Goal: Information Seeking & Learning: Learn about a topic

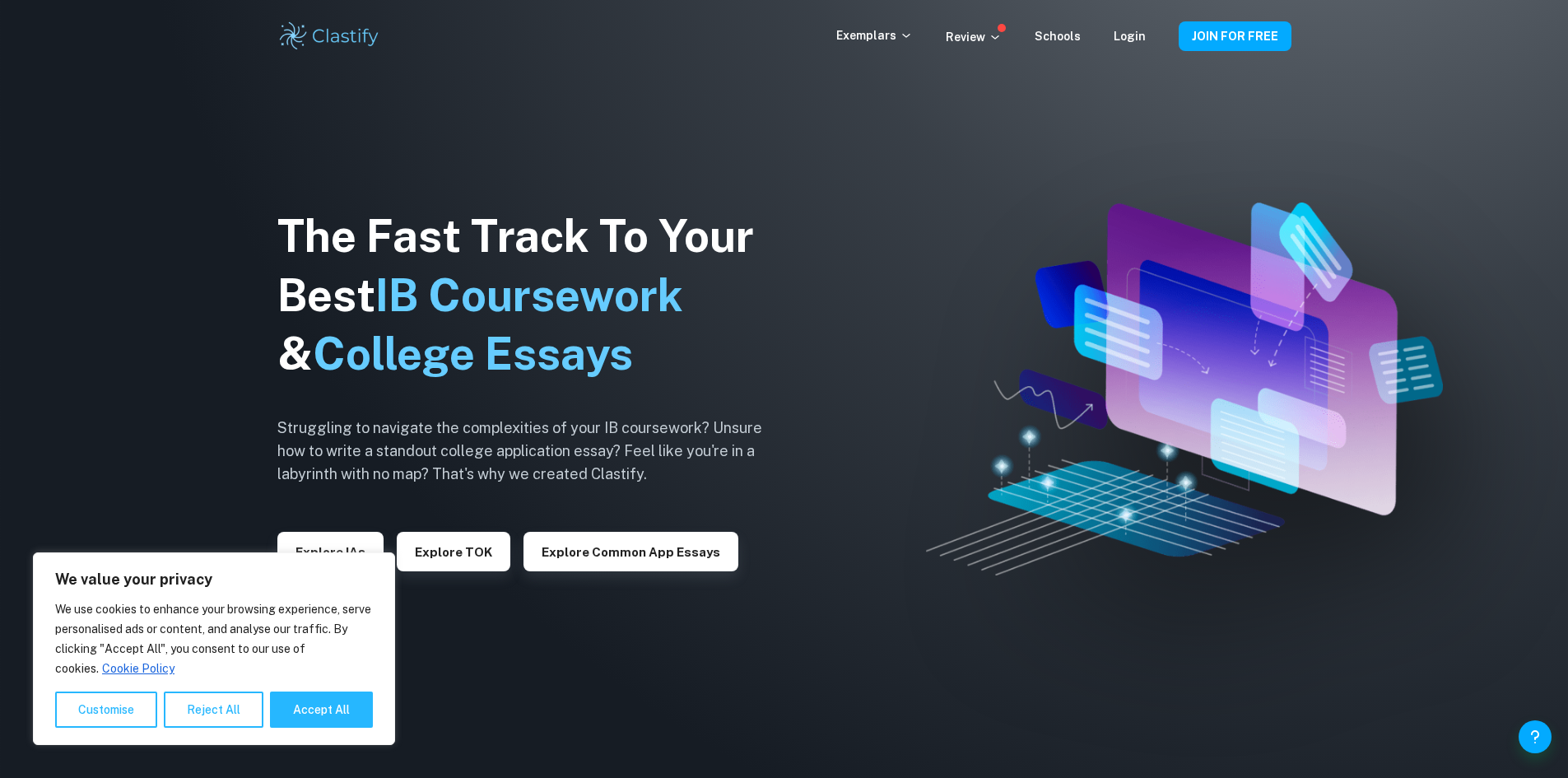
click at [404, 188] on div "The Fast Track To Your Best IB Coursework & College Essays Struggling to naviga…" at bounding box center [533, 389] width 511 height 563
click at [882, 21] on div "Exemplars Review Schools Login JOIN FOR FREE" at bounding box center [784, 35] width 1054 height 33
click at [885, 38] on p "Exemplars" at bounding box center [874, 35] width 77 height 18
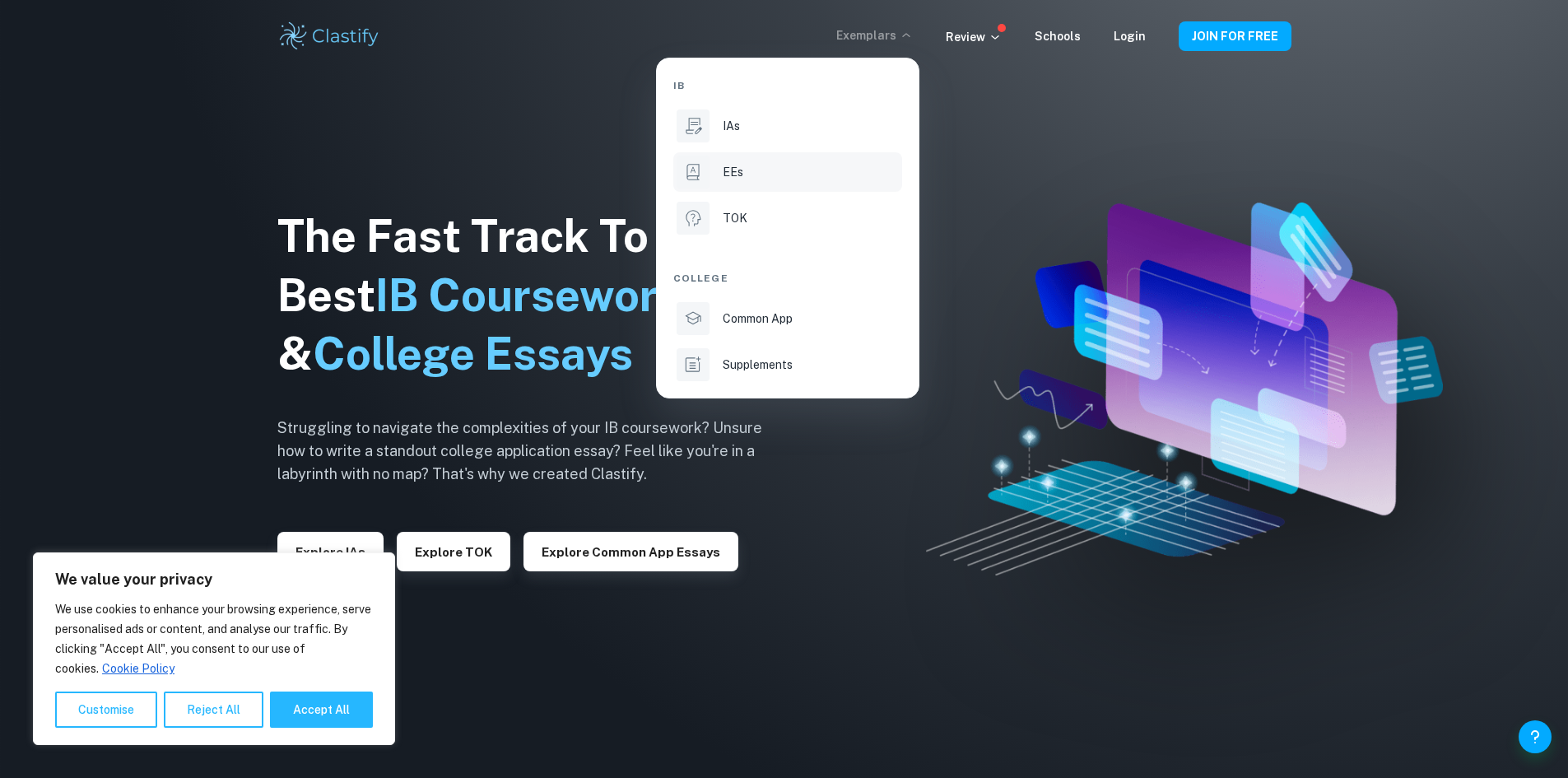
click at [756, 176] on div "EEs" at bounding box center [810, 171] width 176 height 18
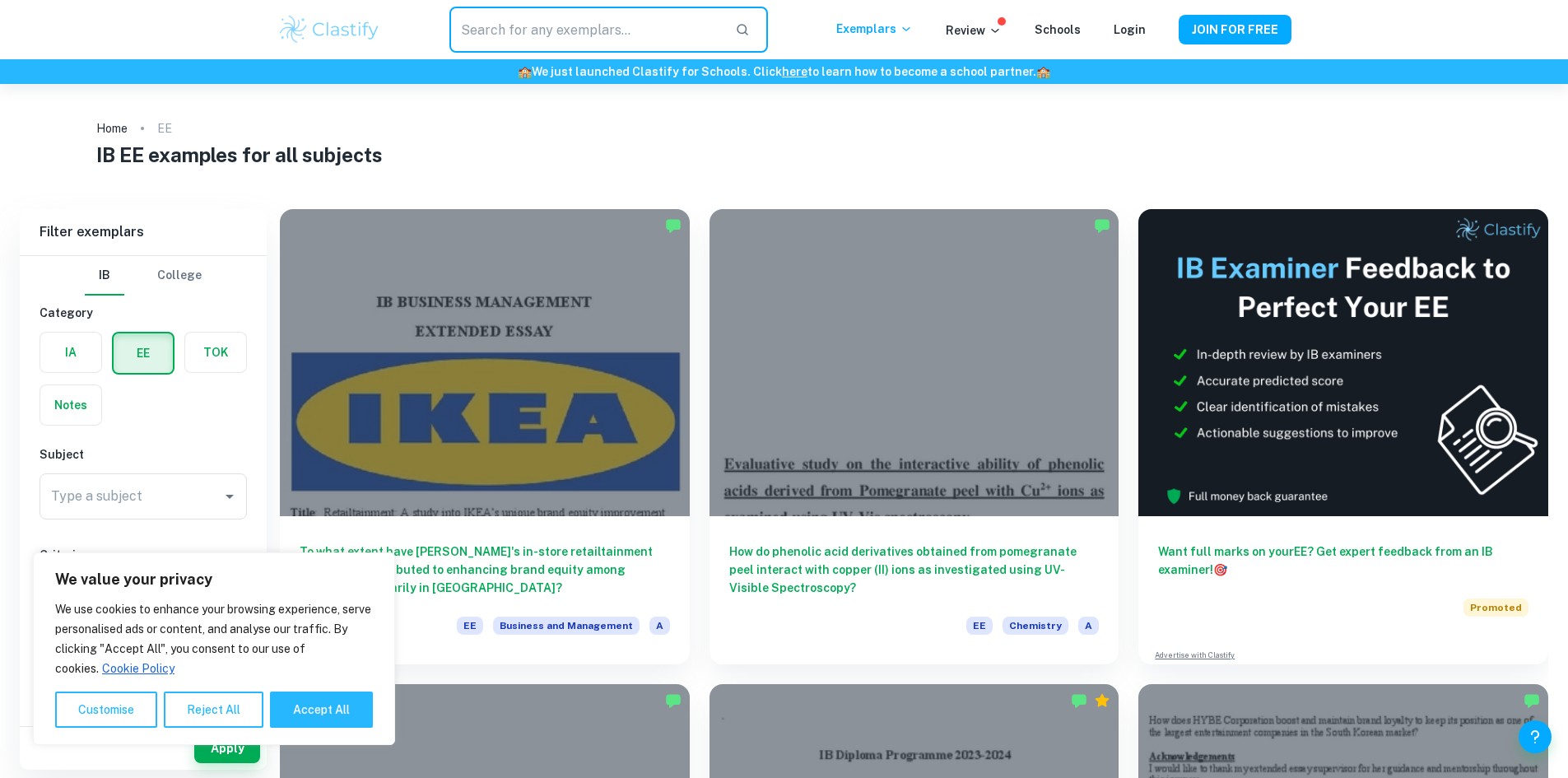
click at [607, 32] on input "text" at bounding box center [586, 30] width 272 height 46
type input "geography"
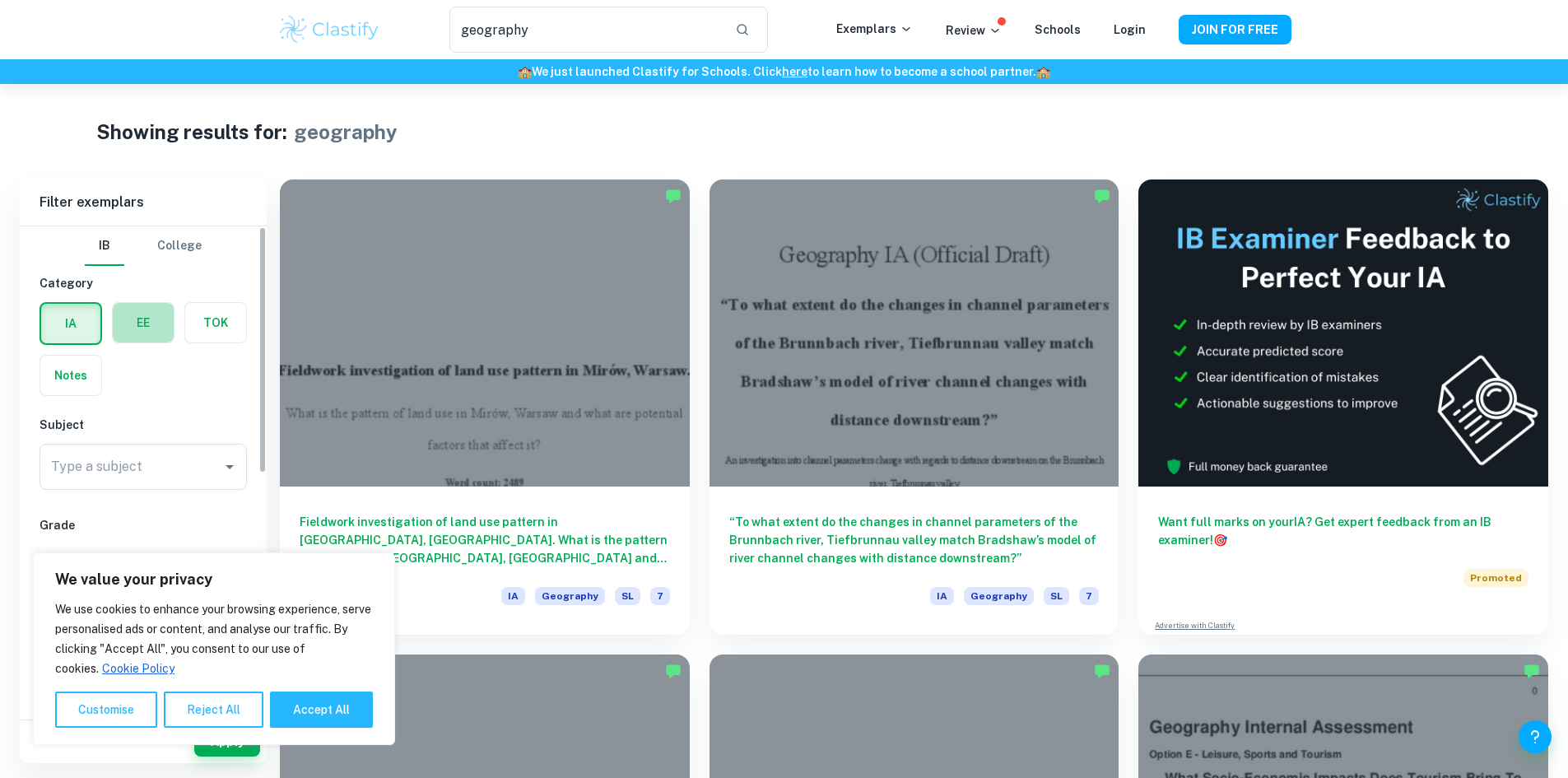
click at [150, 323] on label "button" at bounding box center [143, 322] width 61 height 40
click at [0, 0] on input "radio" at bounding box center [0, 0] width 0 height 0
click at [229, 712] on button "Reject All" at bounding box center [214, 709] width 100 height 36
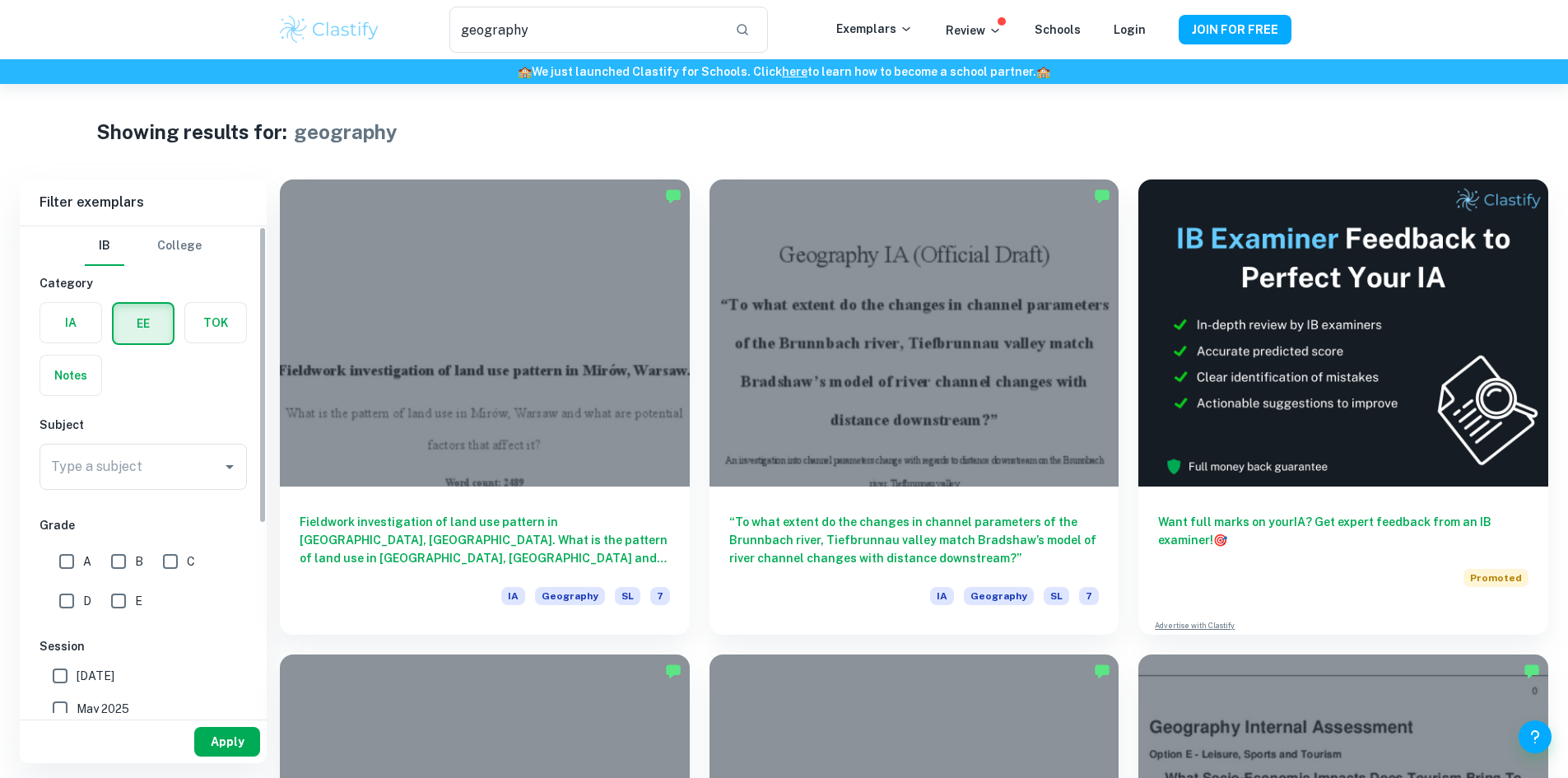
click at [230, 745] on button "Apply" at bounding box center [227, 741] width 66 height 30
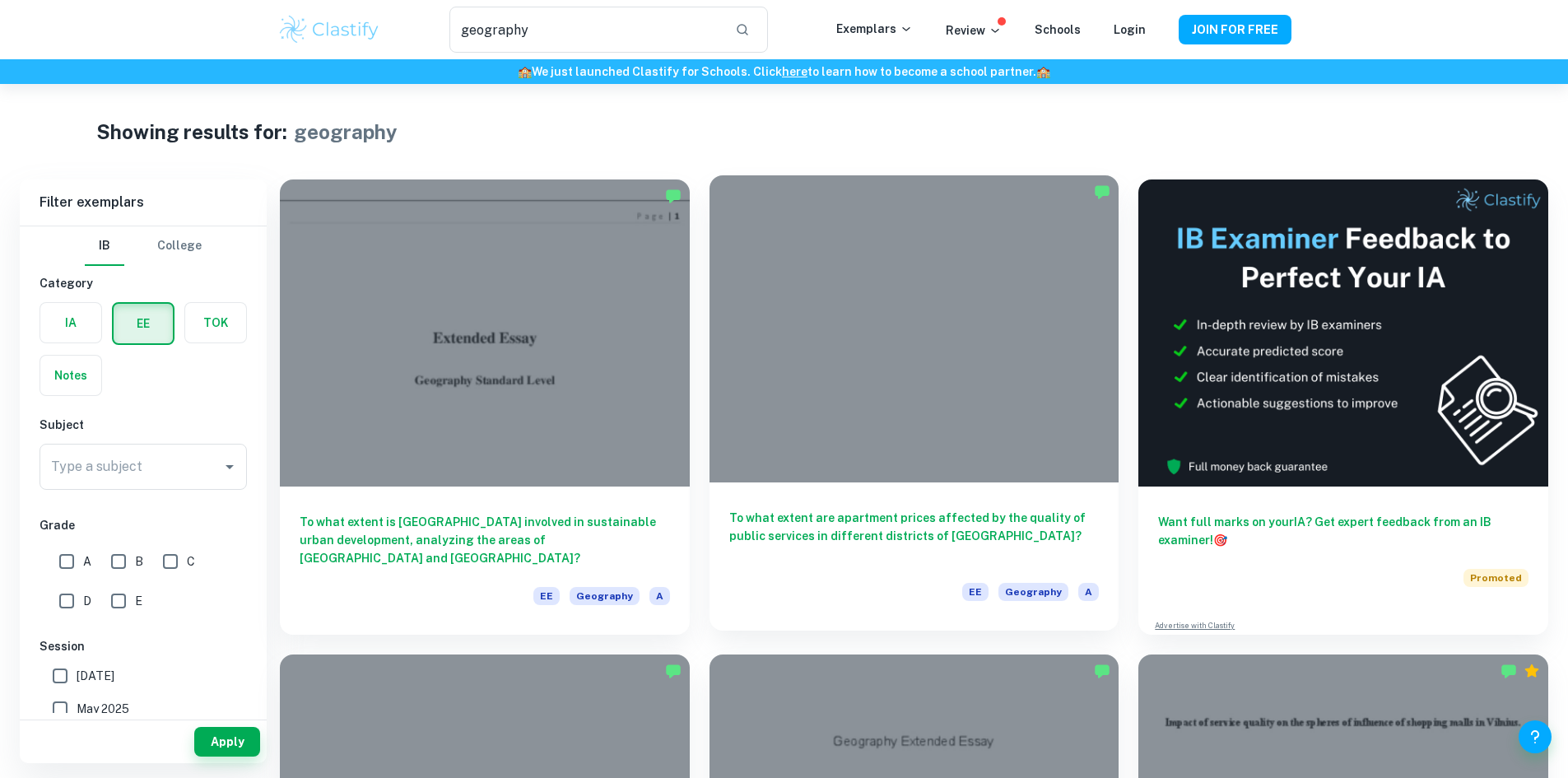
click at [729, 483] on div "To what extent are apartment prices affected by the quality of public services …" at bounding box center [915, 557] width 410 height 149
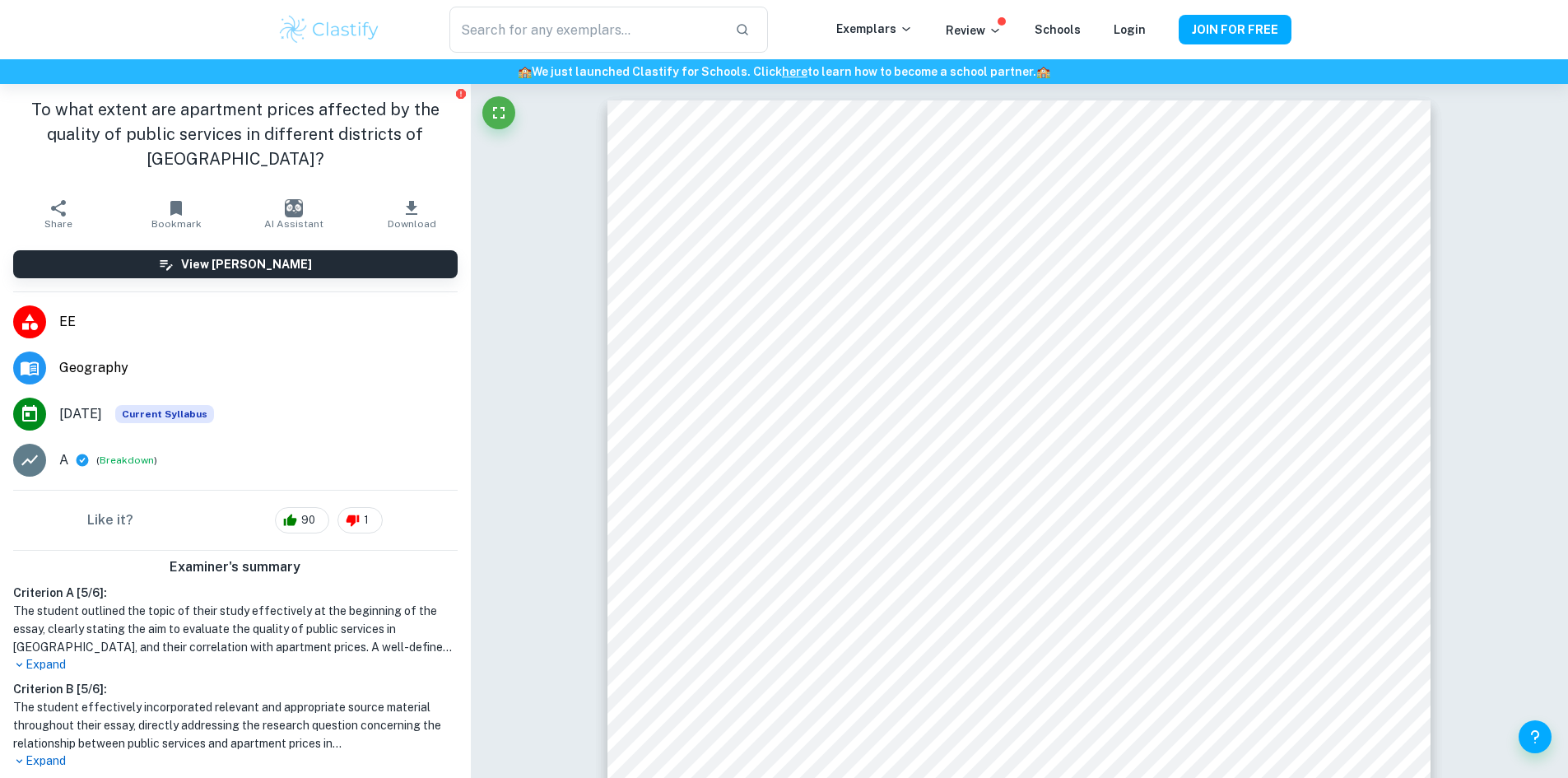
type input "geography"
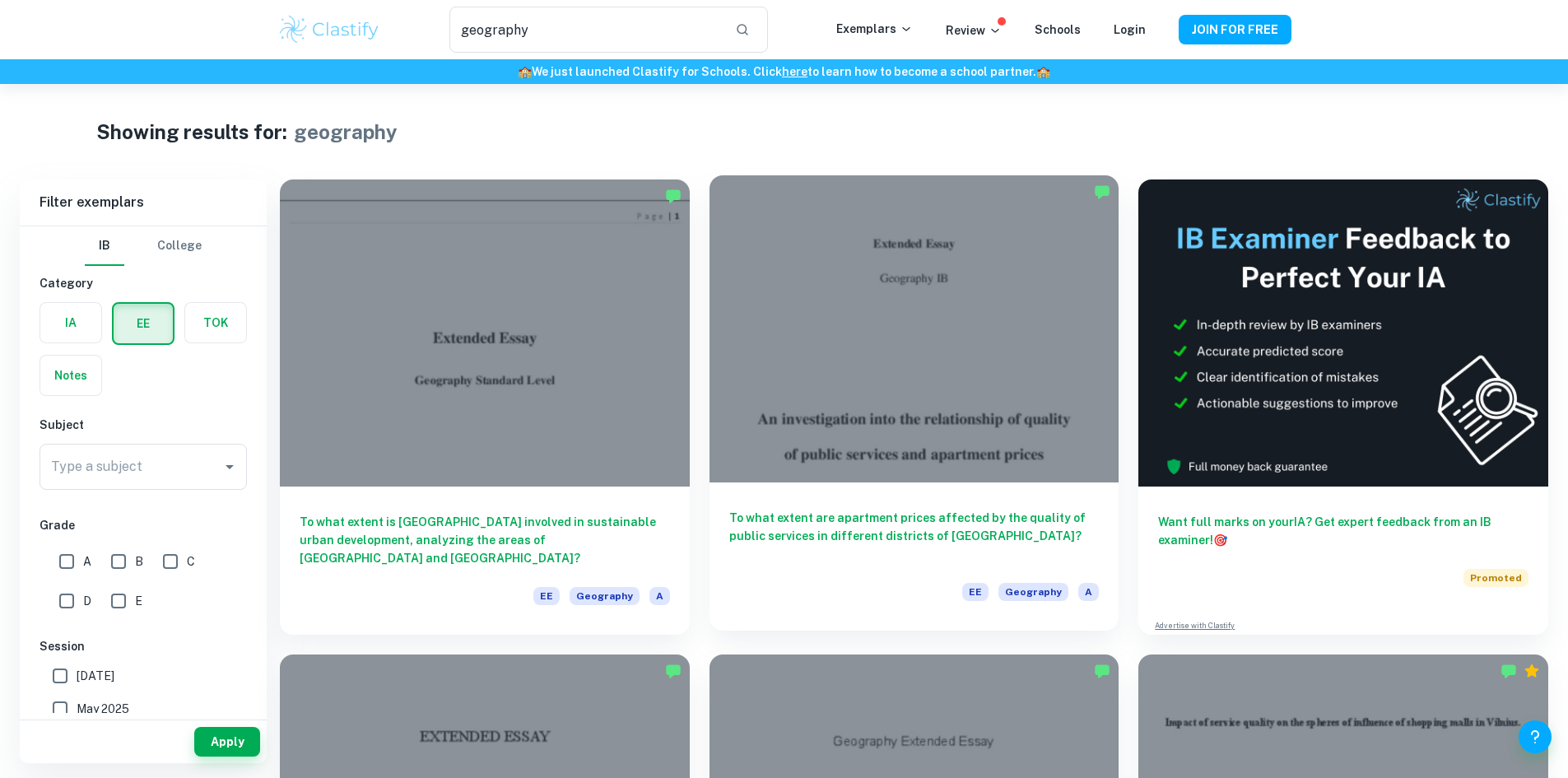
click at [729, 509] on h6 "To what extent are apartment prices affected by the quality of public services …" at bounding box center [914, 536] width 370 height 54
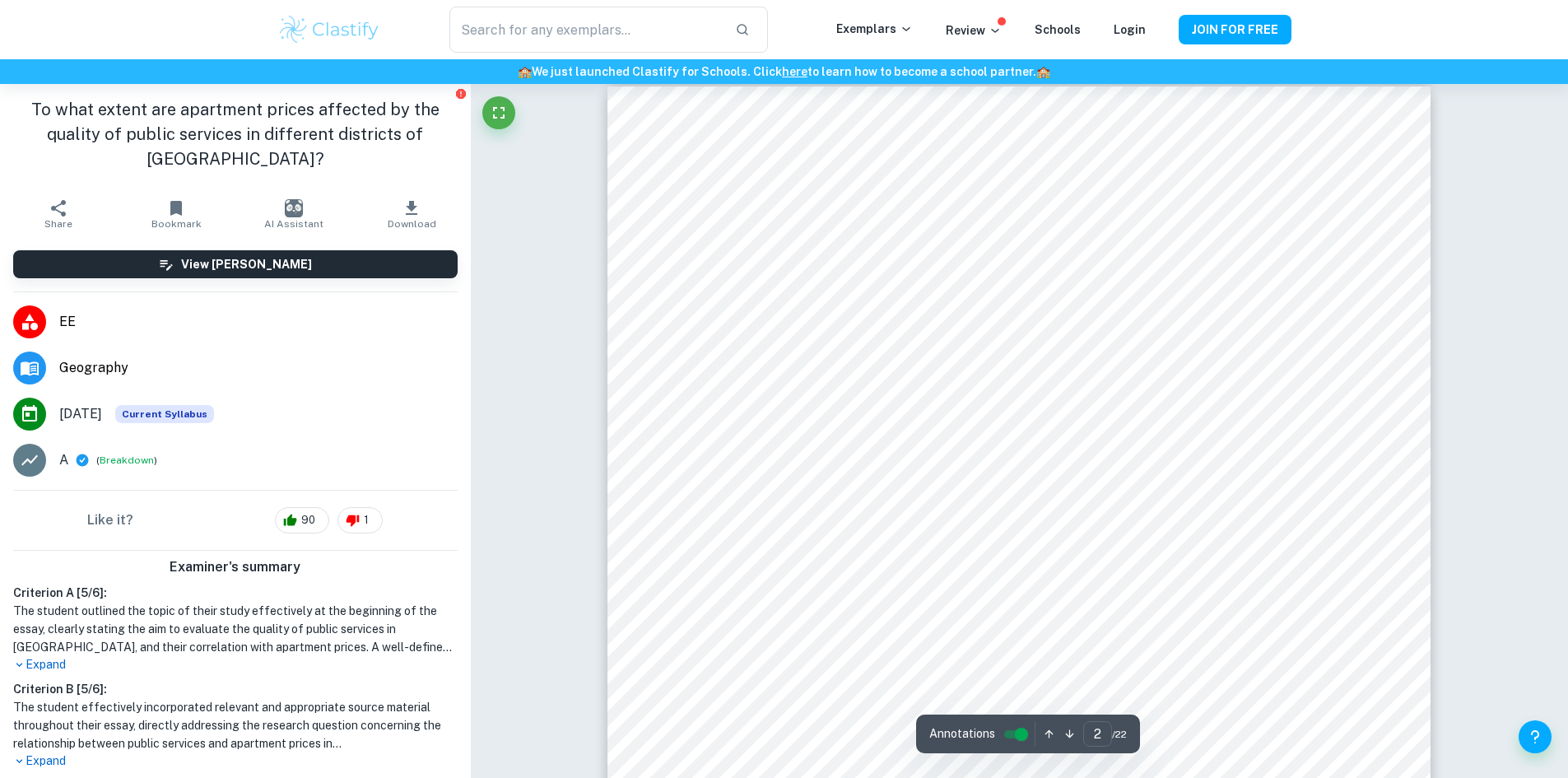
scroll to position [1317, 0]
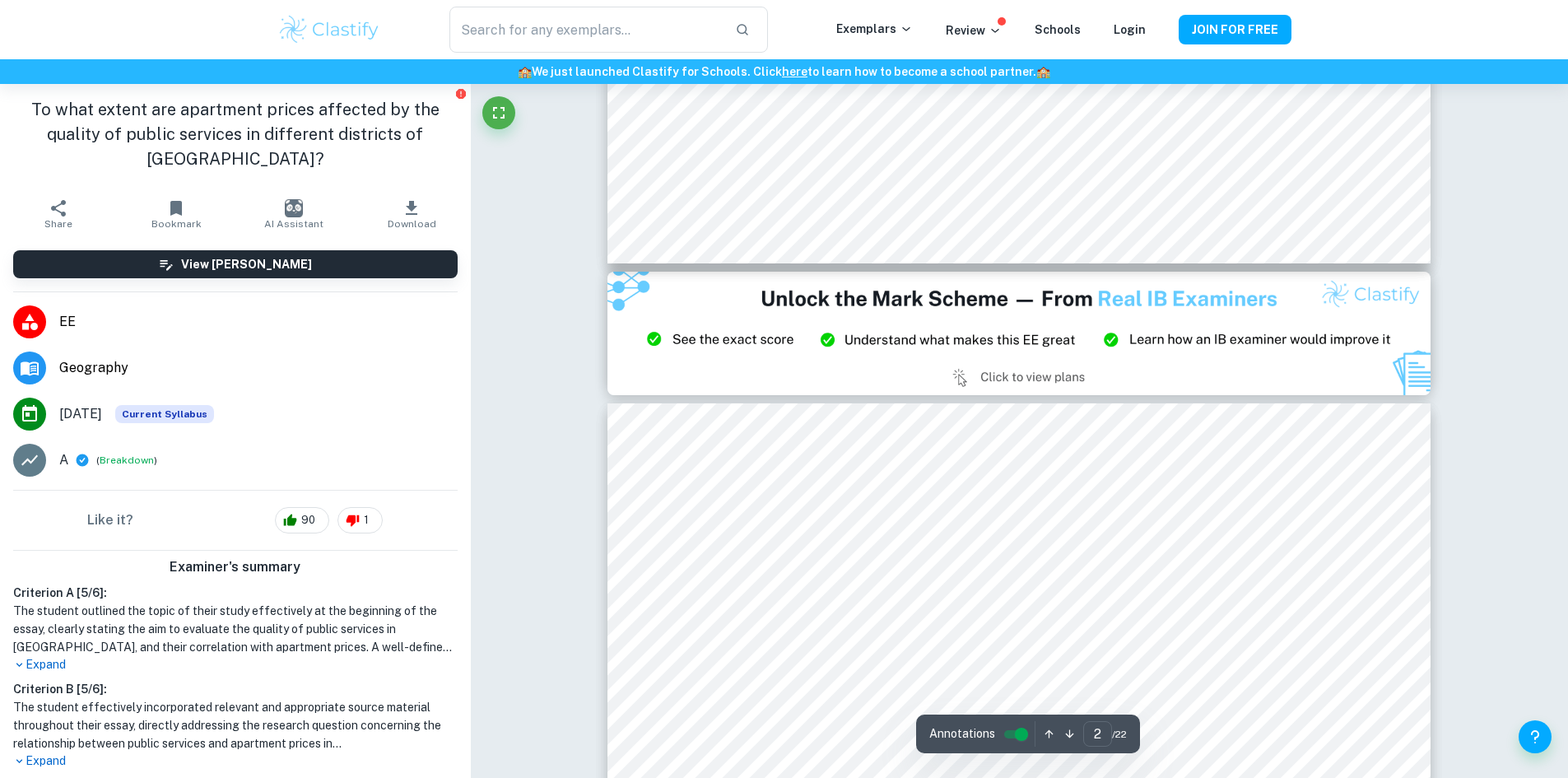
type input "3"
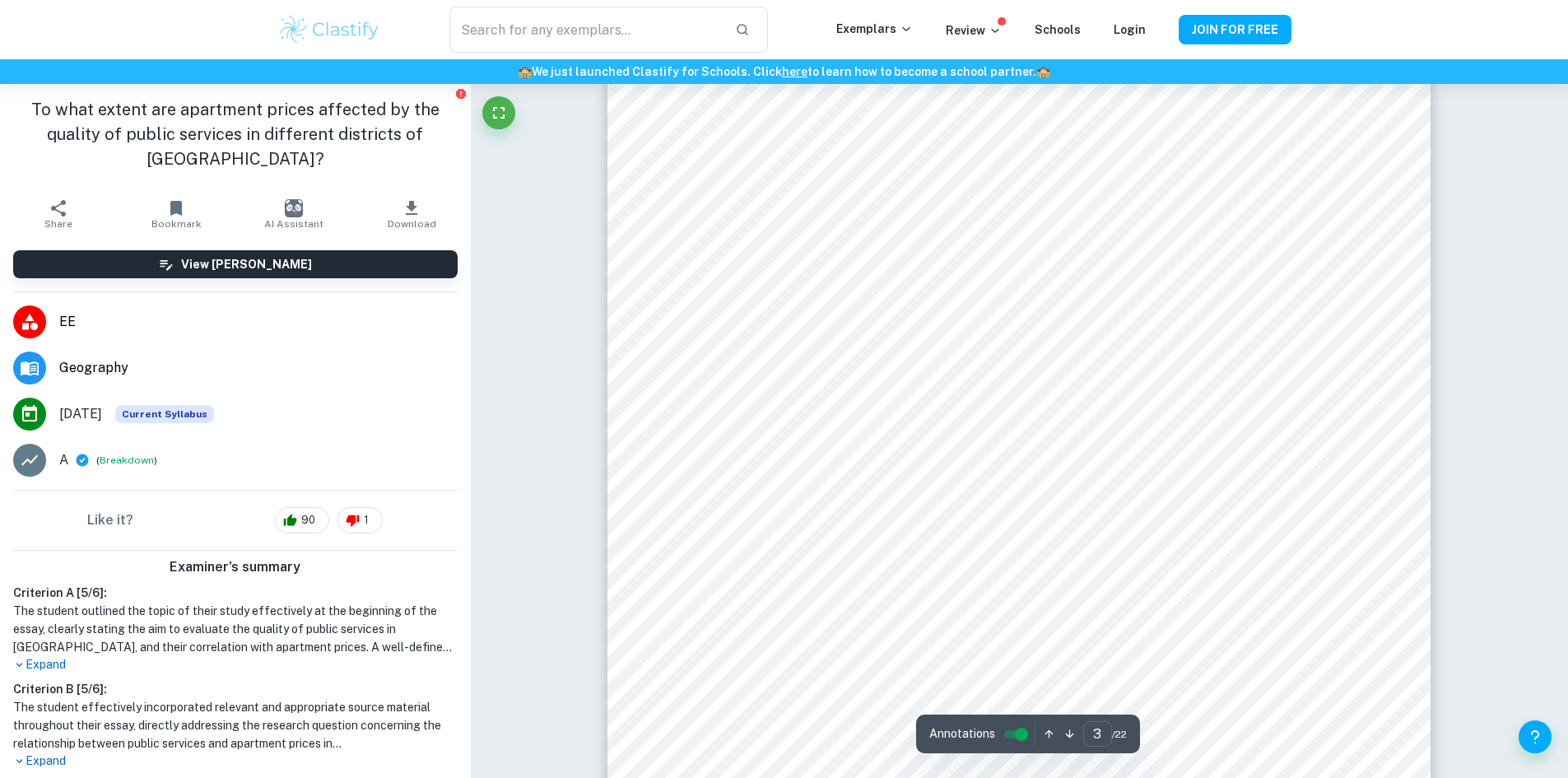
scroll to position [2634, 0]
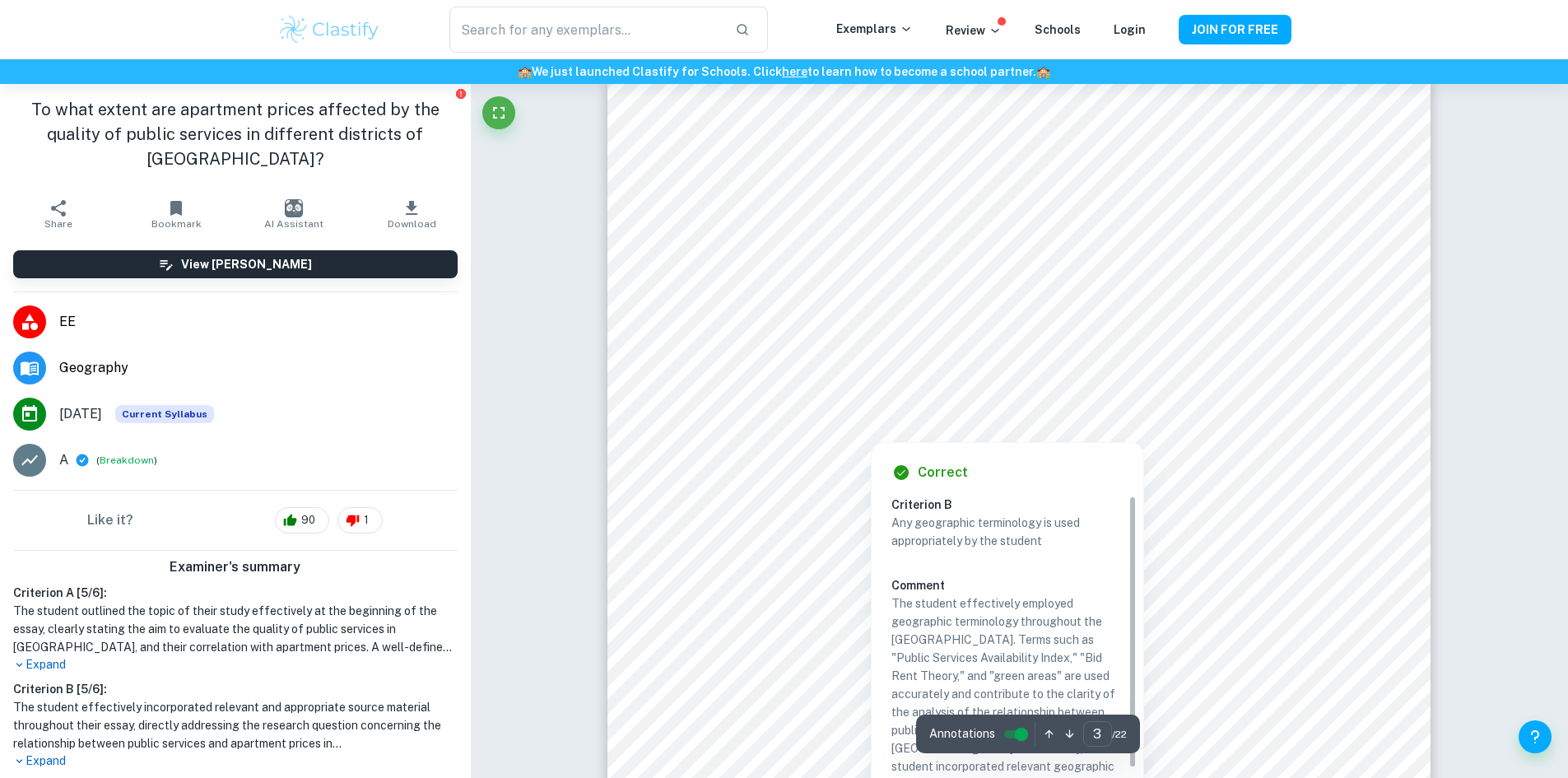
click at [1116, 317] on div at bounding box center [1211, 325] width 245 height 40
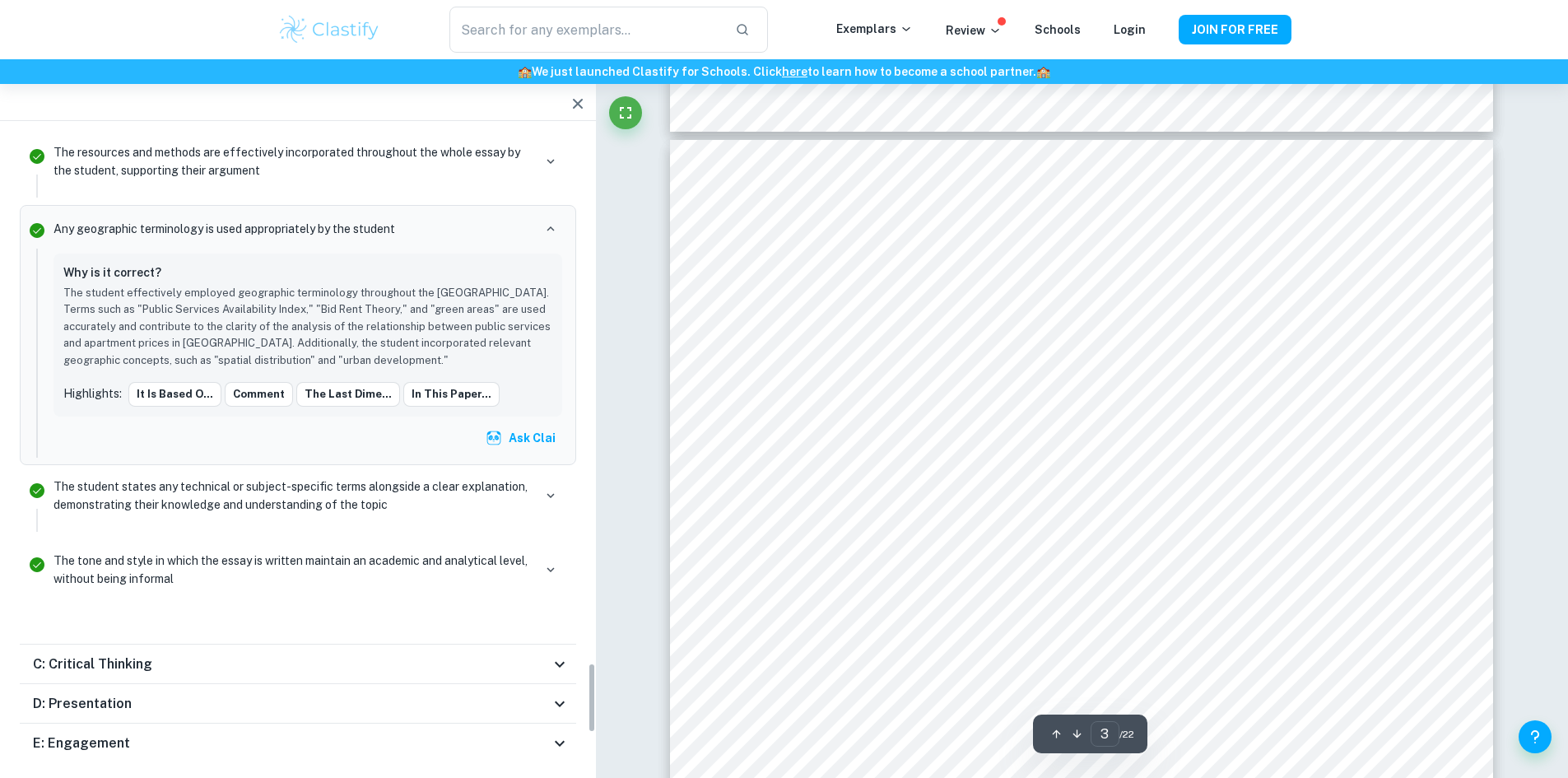
scroll to position [4813, 0]
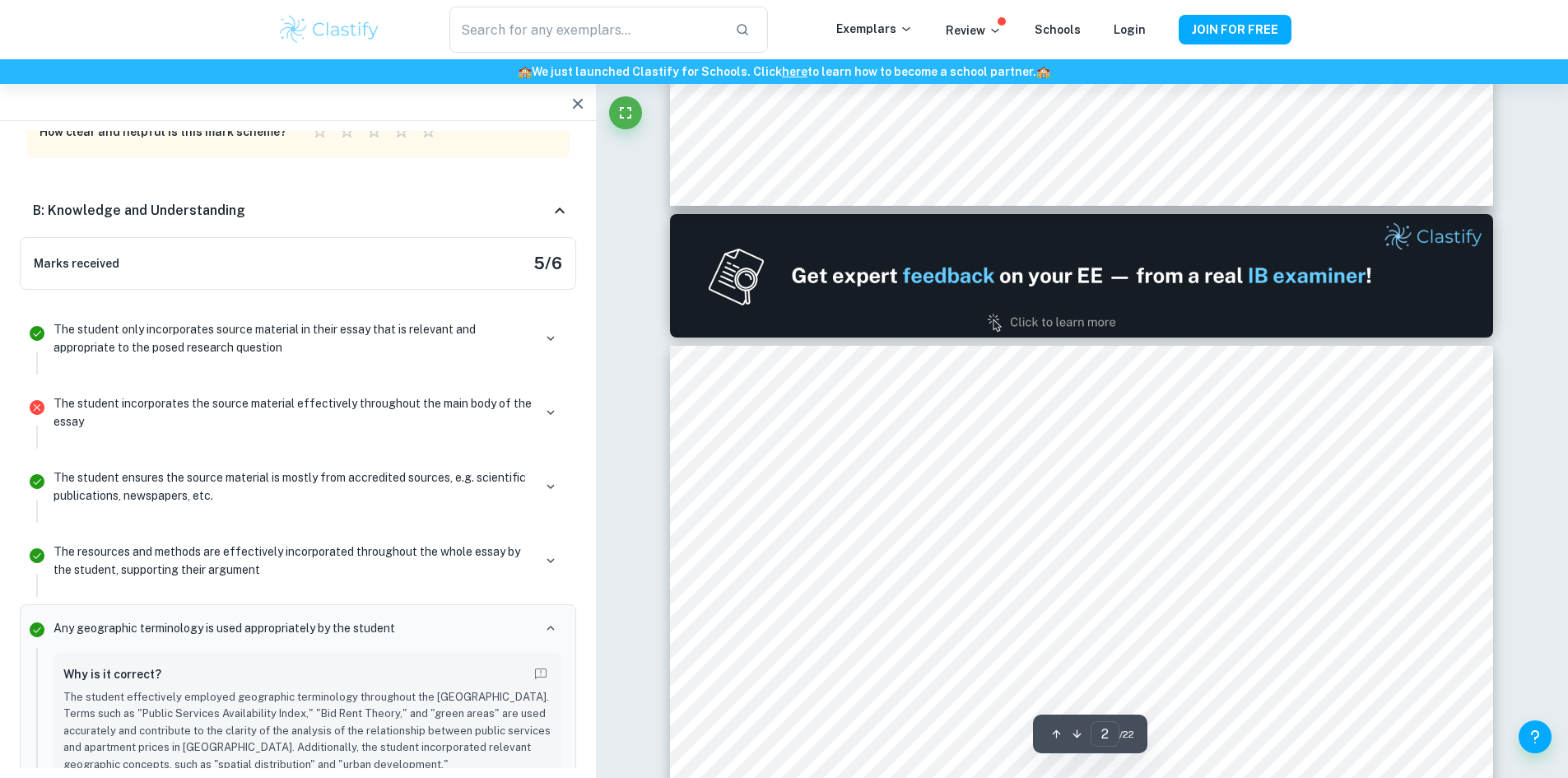
type input "1"
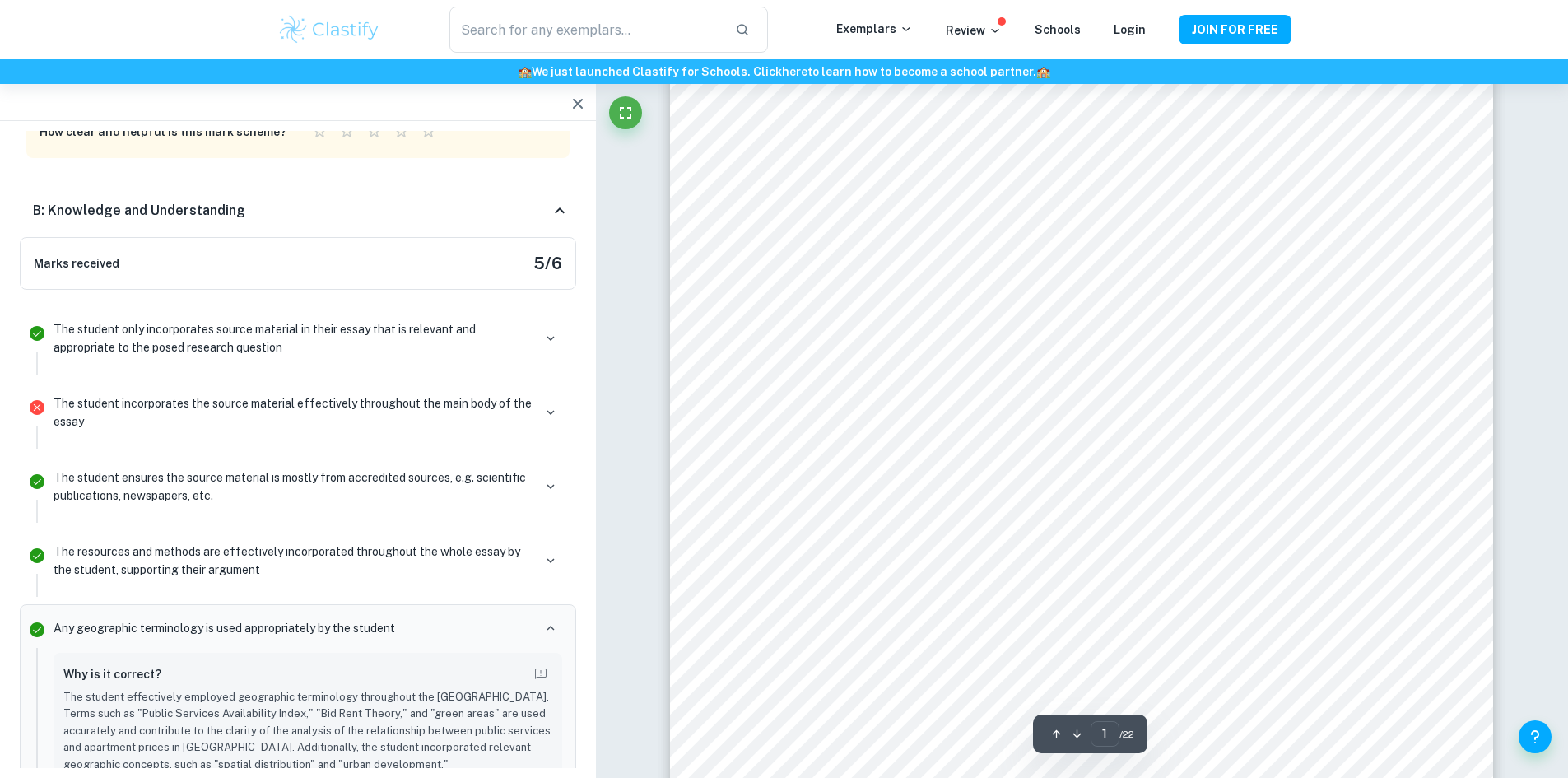
scroll to position [329, 0]
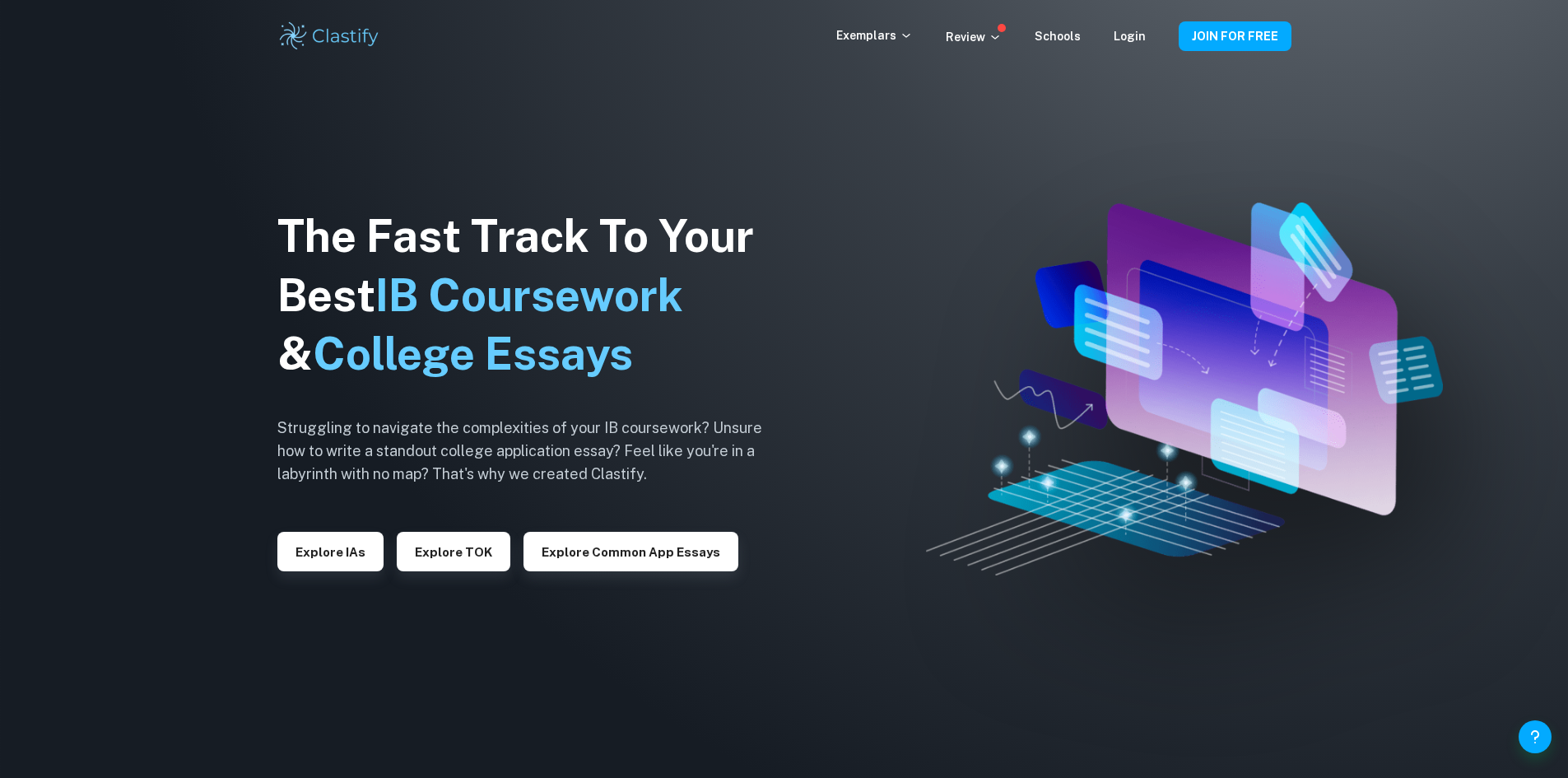
click at [875, 46] on div "Exemplars Review Schools Login JOIN FOR FREE" at bounding box center [784, 35] width 1054 height 33
click at [876, 43] on p "Exemplars" at bounding box center [874, 35] width 77 height 18
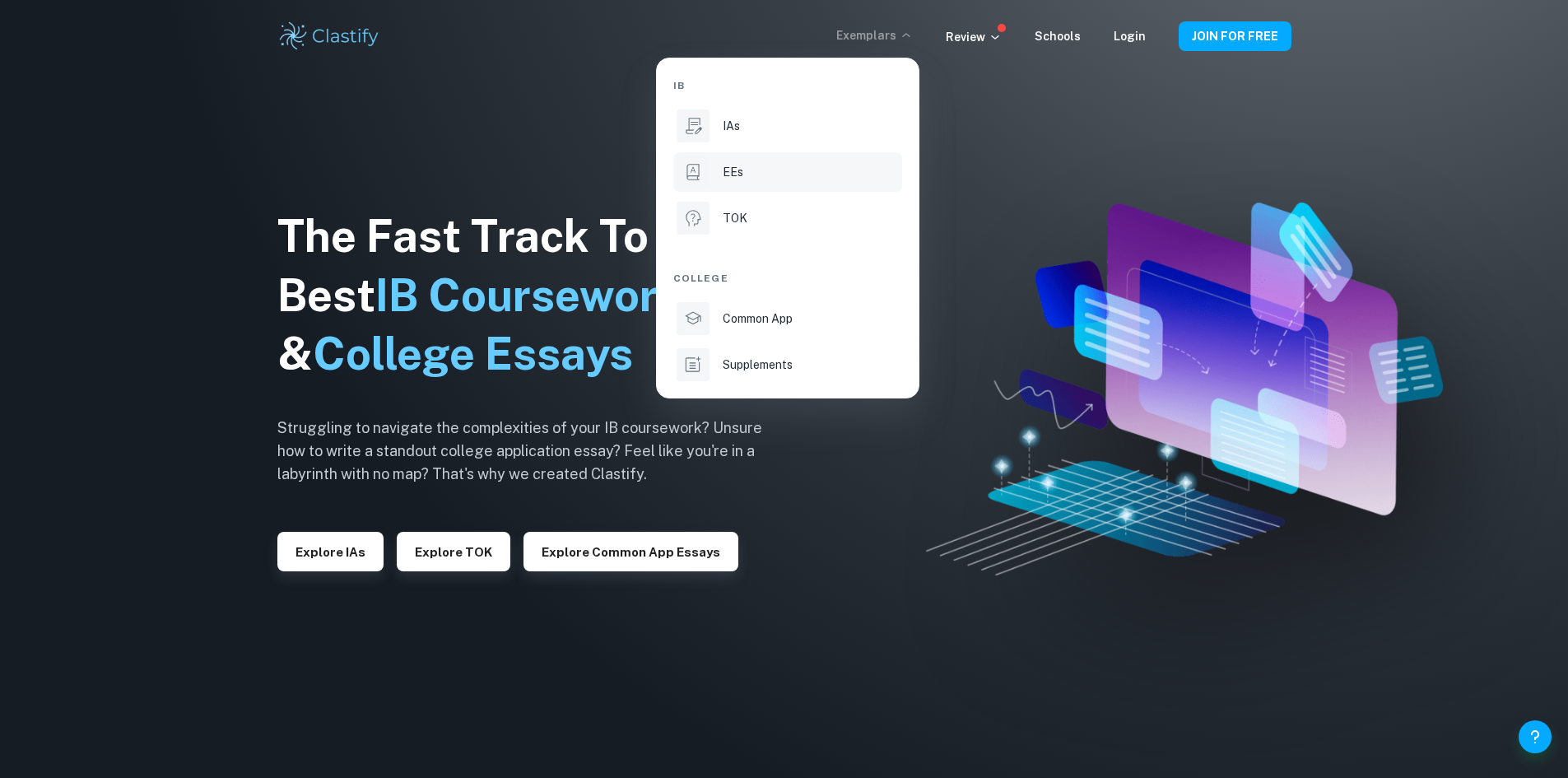
click at [728, 177] on p "EEs" at bounding box center [733, 171] width 20 height 18
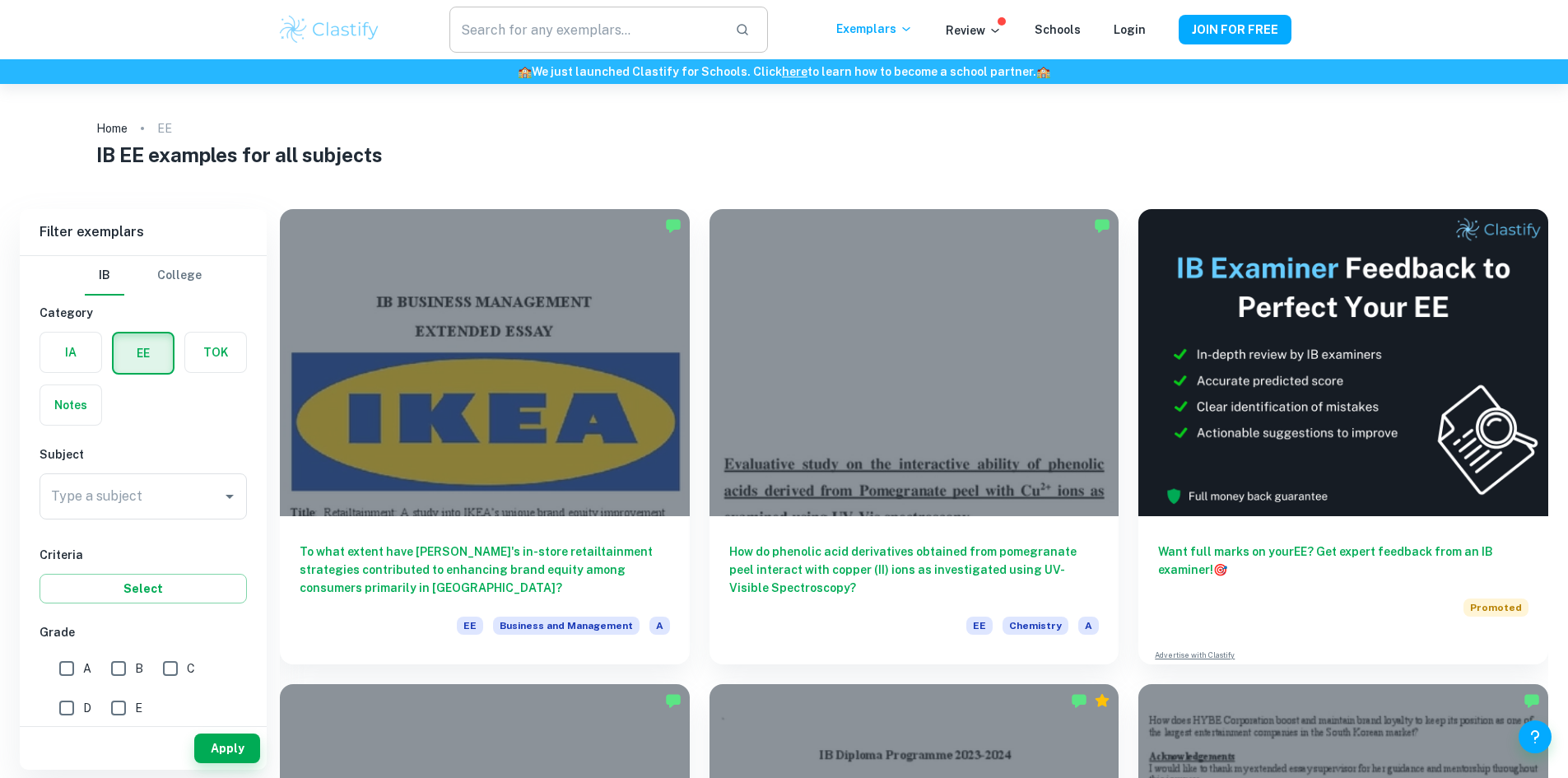
click at [497, 35] on input "text" at bounding box center [586, 30] width 272 height 46
type input "geography"
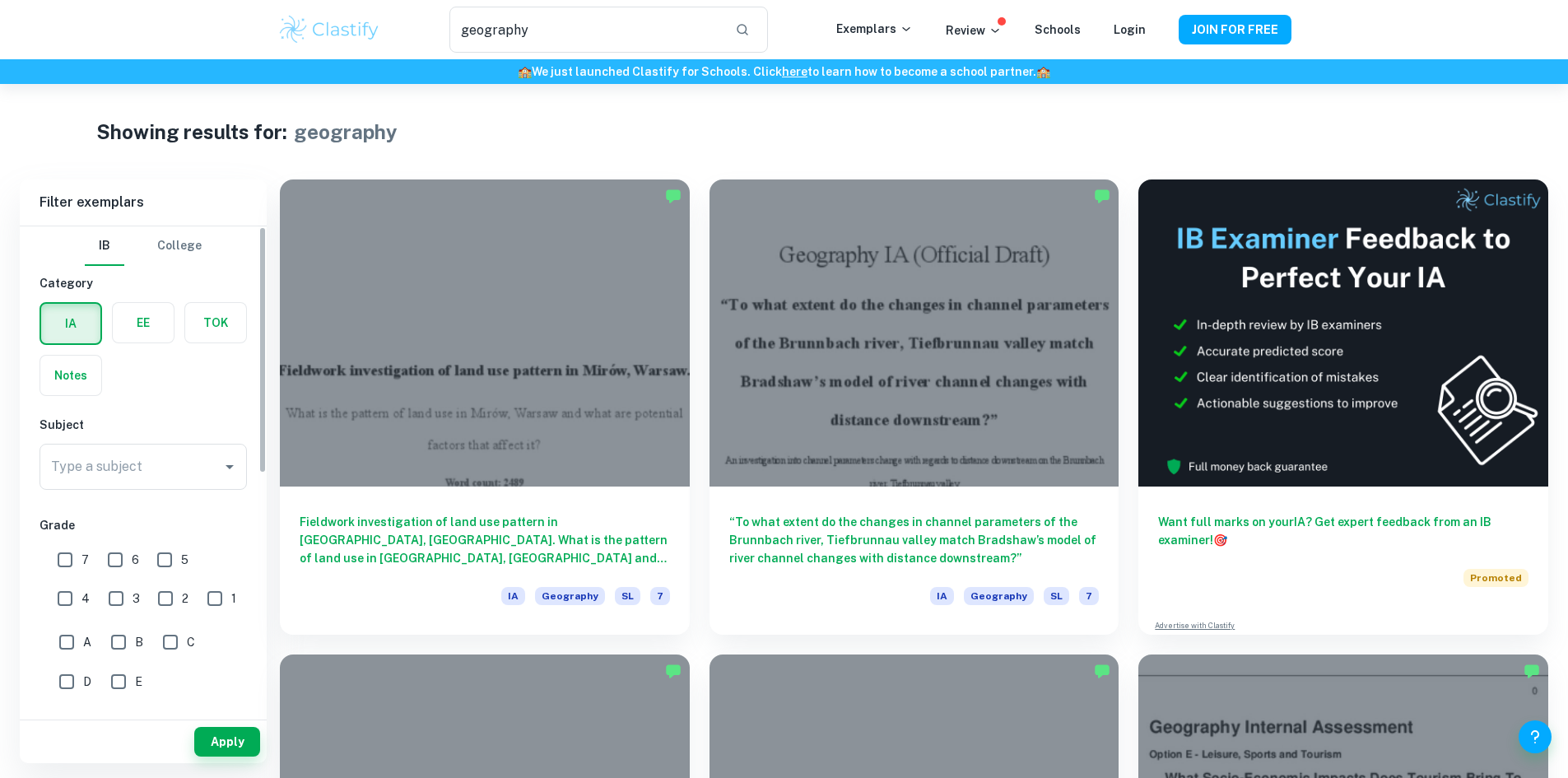
click at [146, 316] on label "button" at bounding box center [143, 322] width 61 height 40
click at [0, 0] on input "radio" at bounding box center [0, 0] width 0 height 0
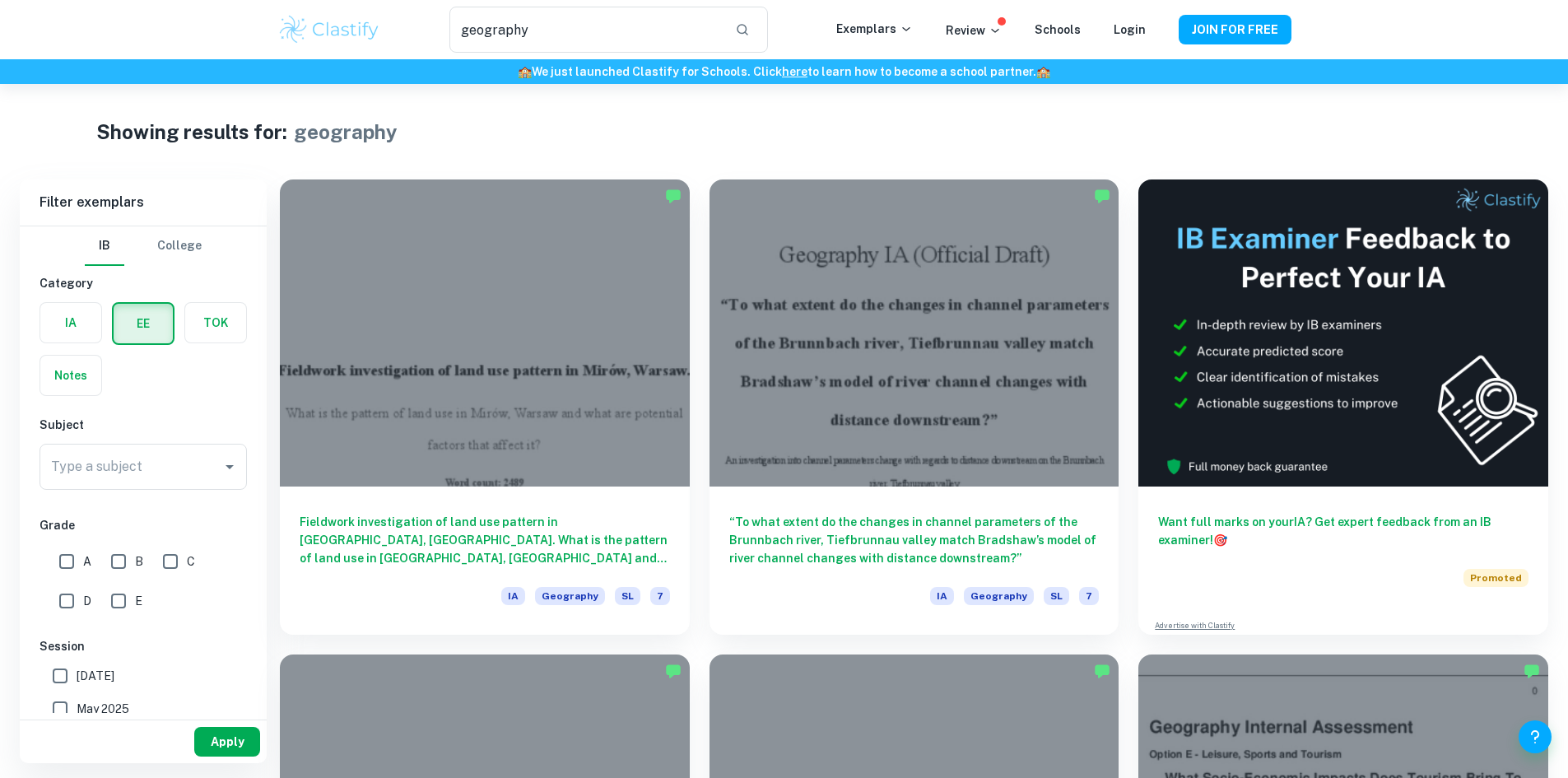
click at [222, 751] on button "Apply" at bounding box center [227, 741] width 66 height 30
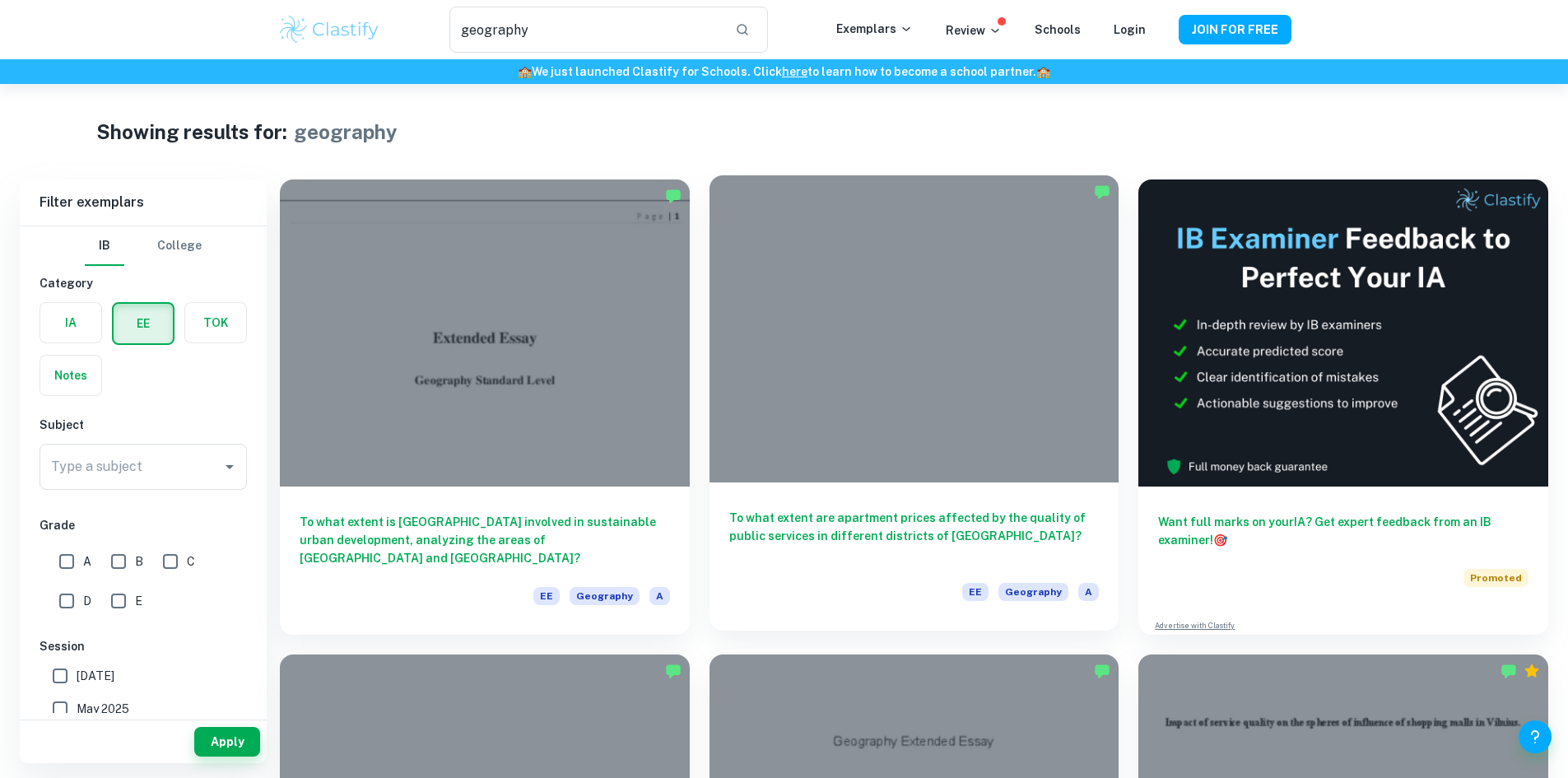
click at [805, 339] on div at bounding box center [915, 329] width 410 height 307
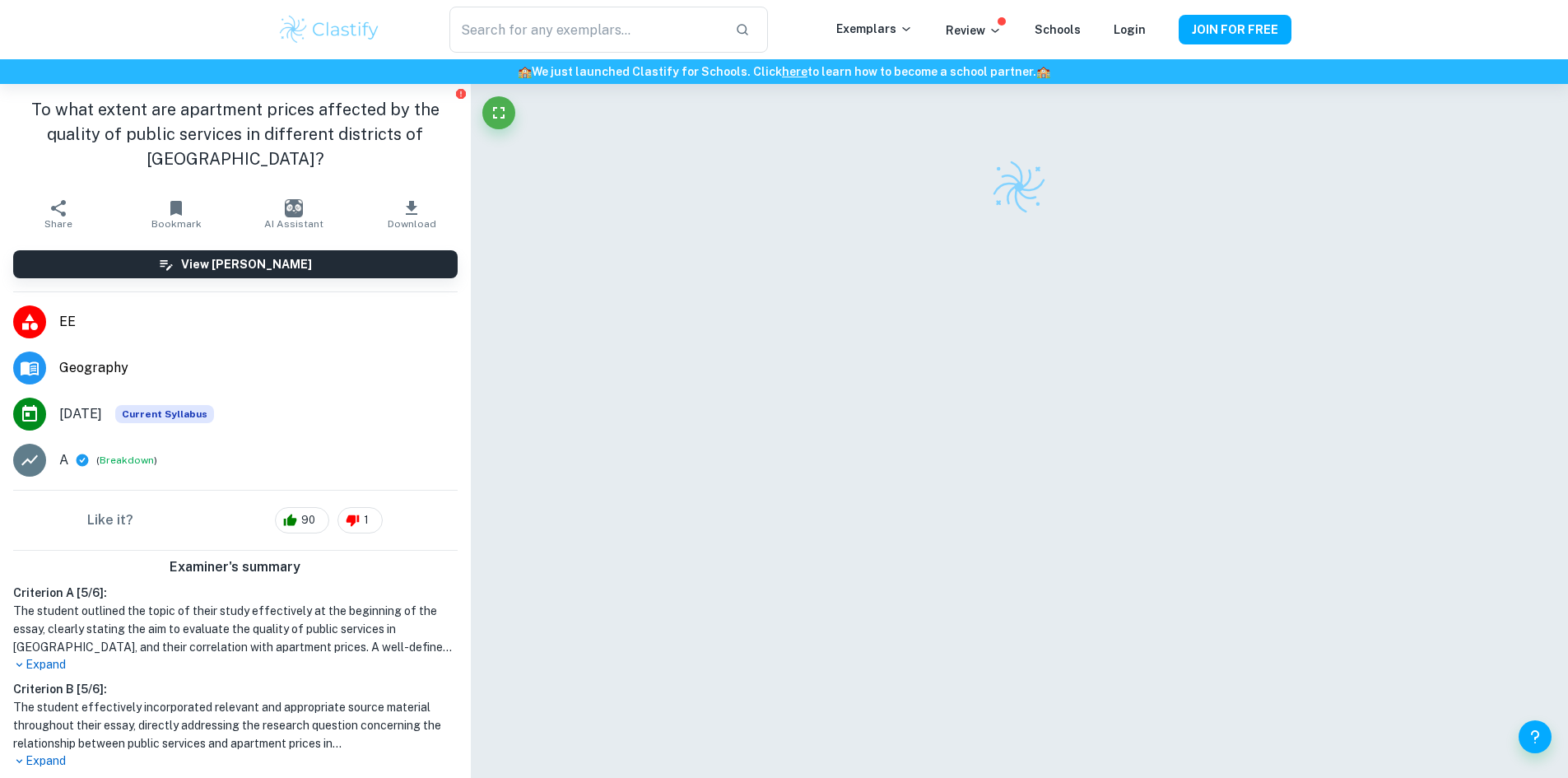
scroll to position [84, 0]
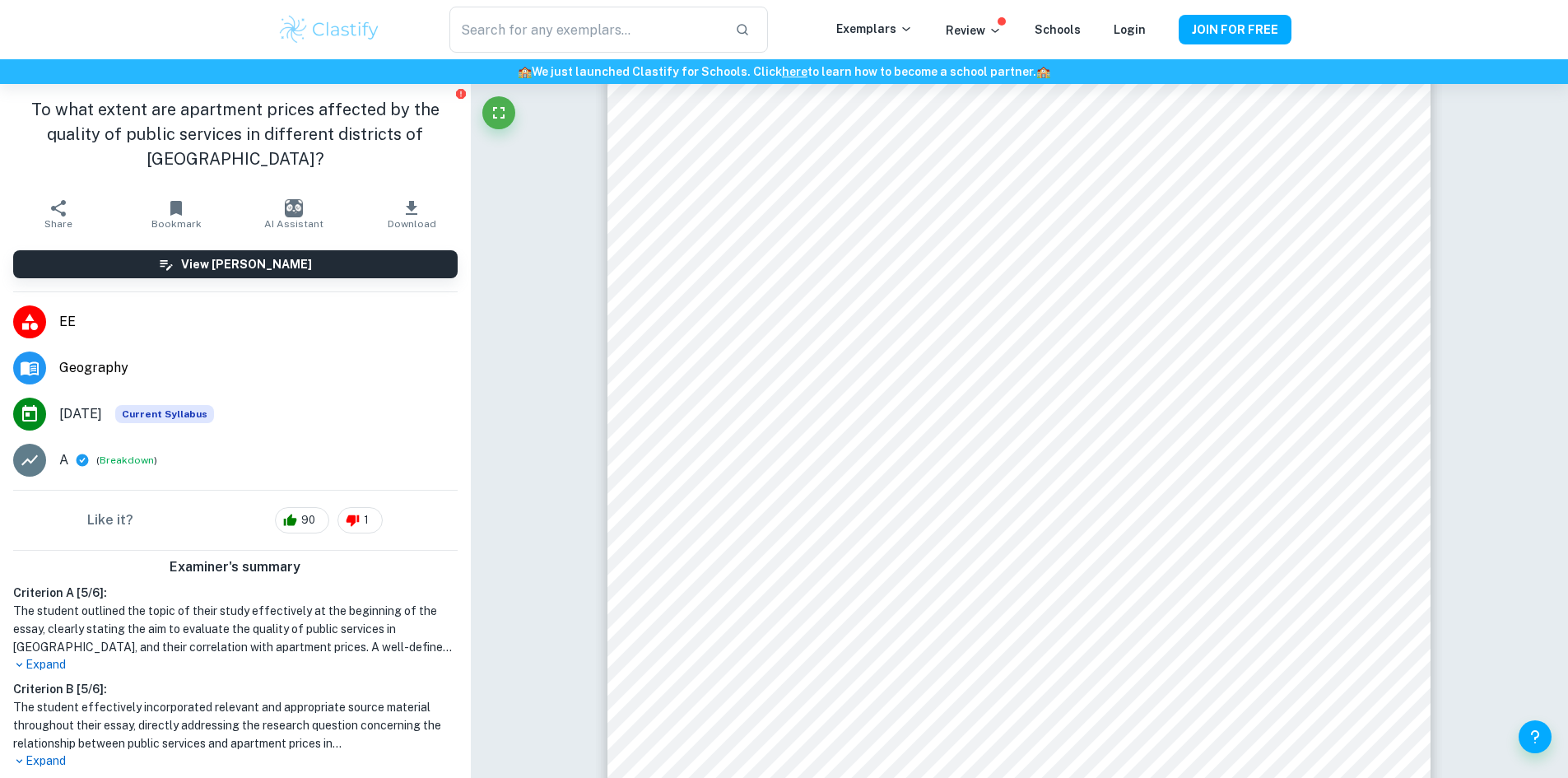
type input "geography"
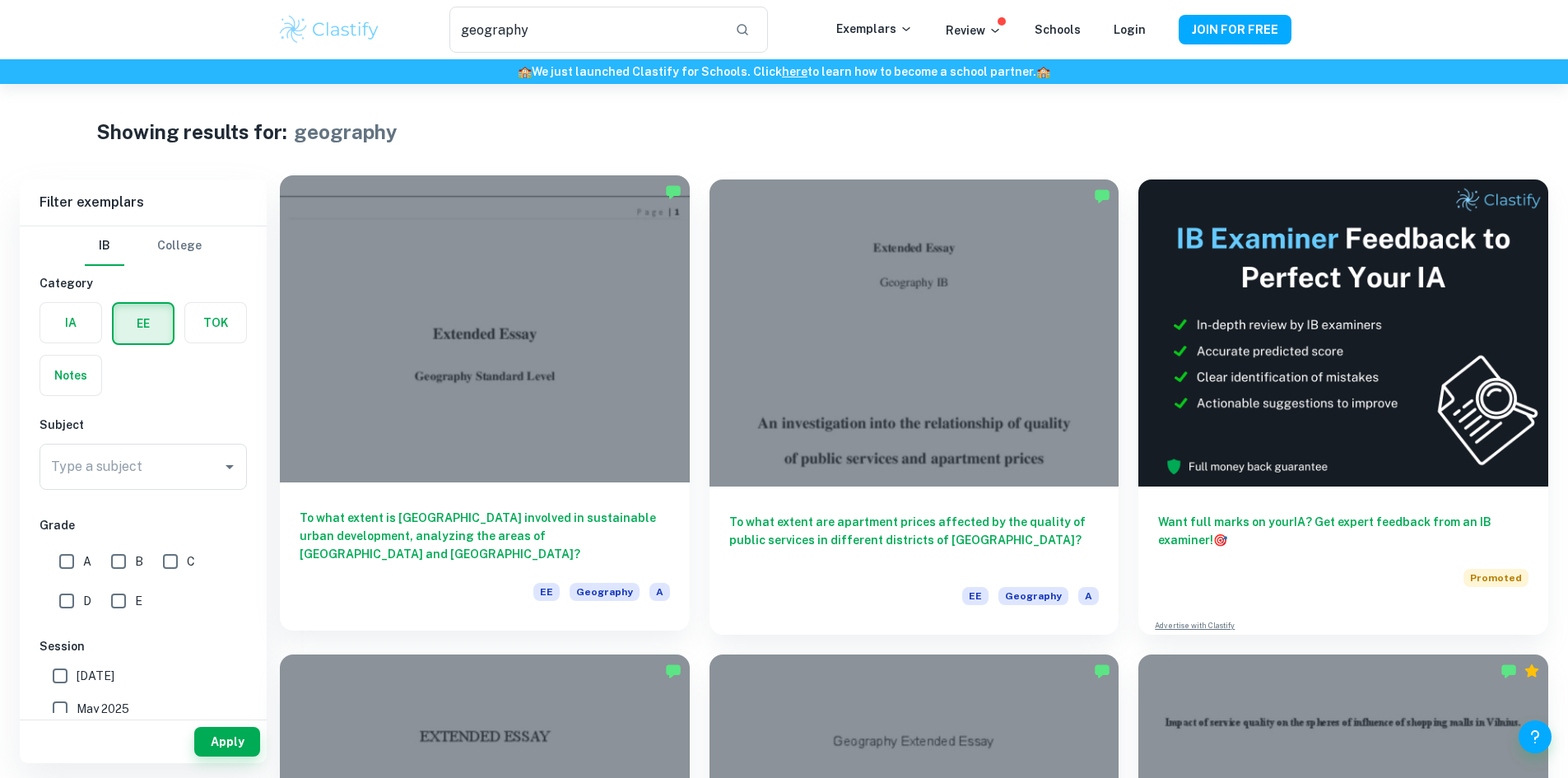
click at [479, 321] on div at bounding box center [485, 329] width 410 height 307
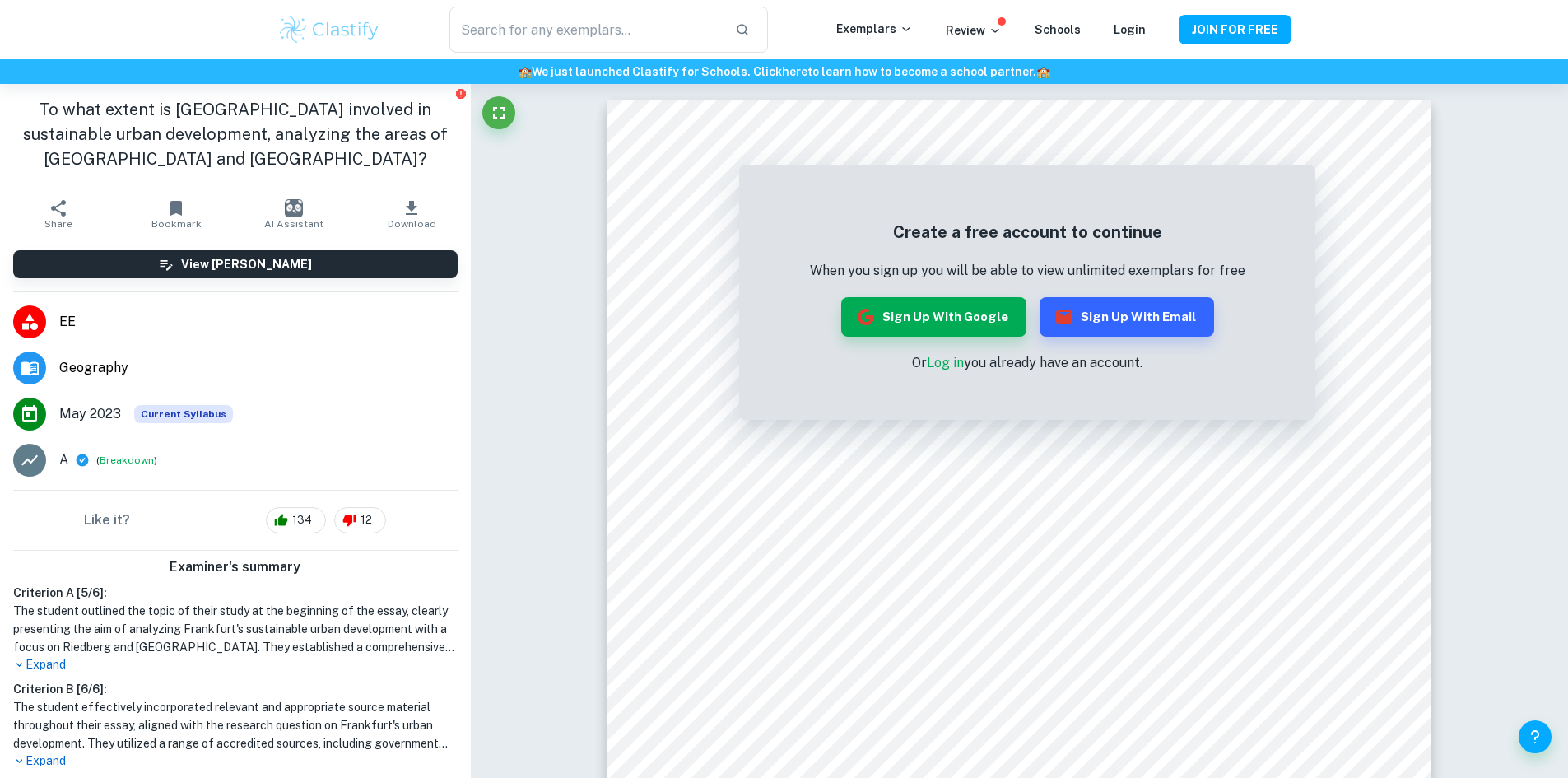
type input "geography"
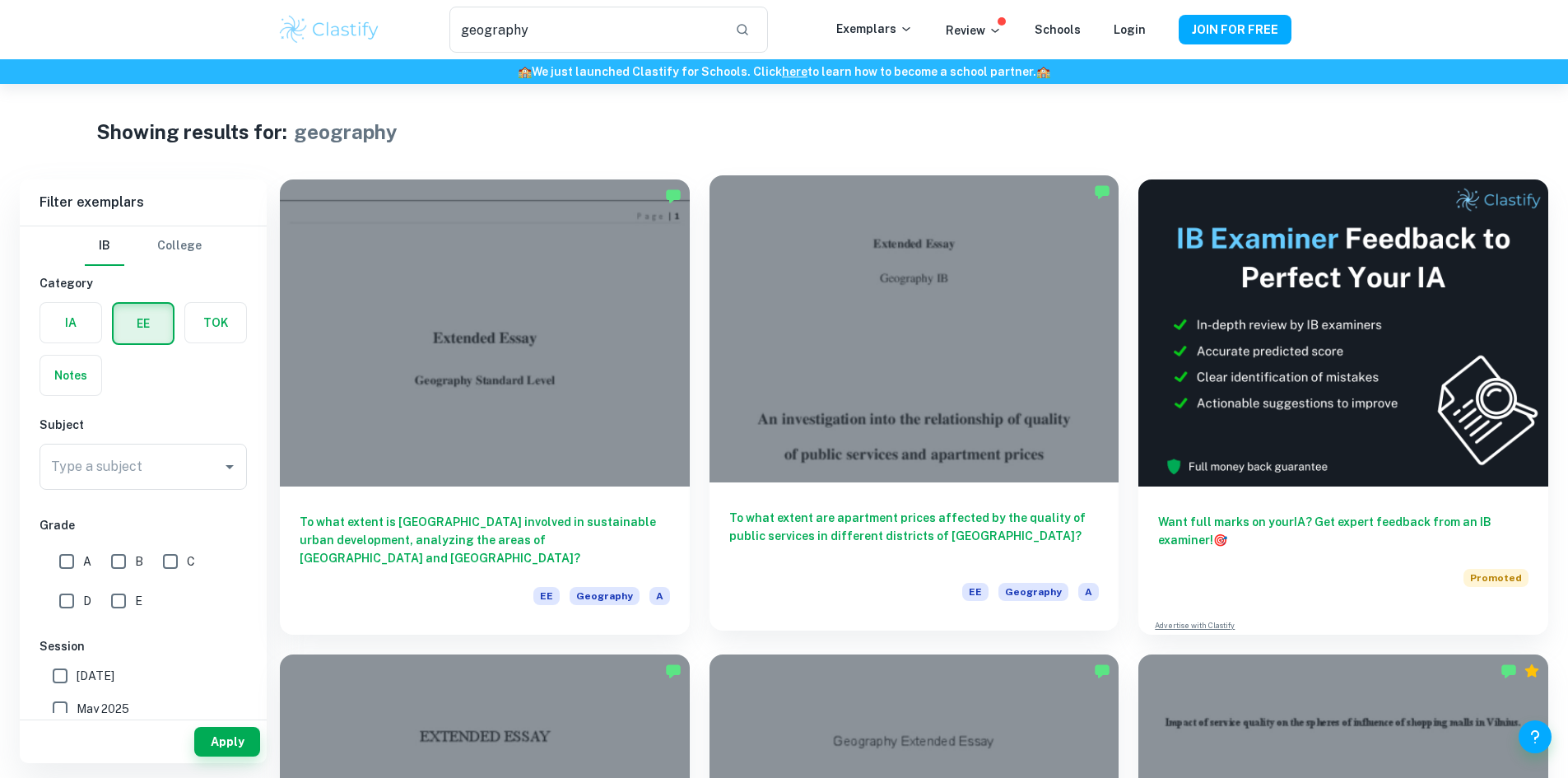
click at [754, 509] on h6 "To what extent are apartment prices affected by the quality of public services …" at bounding box center [914, 536] width 370 height 54
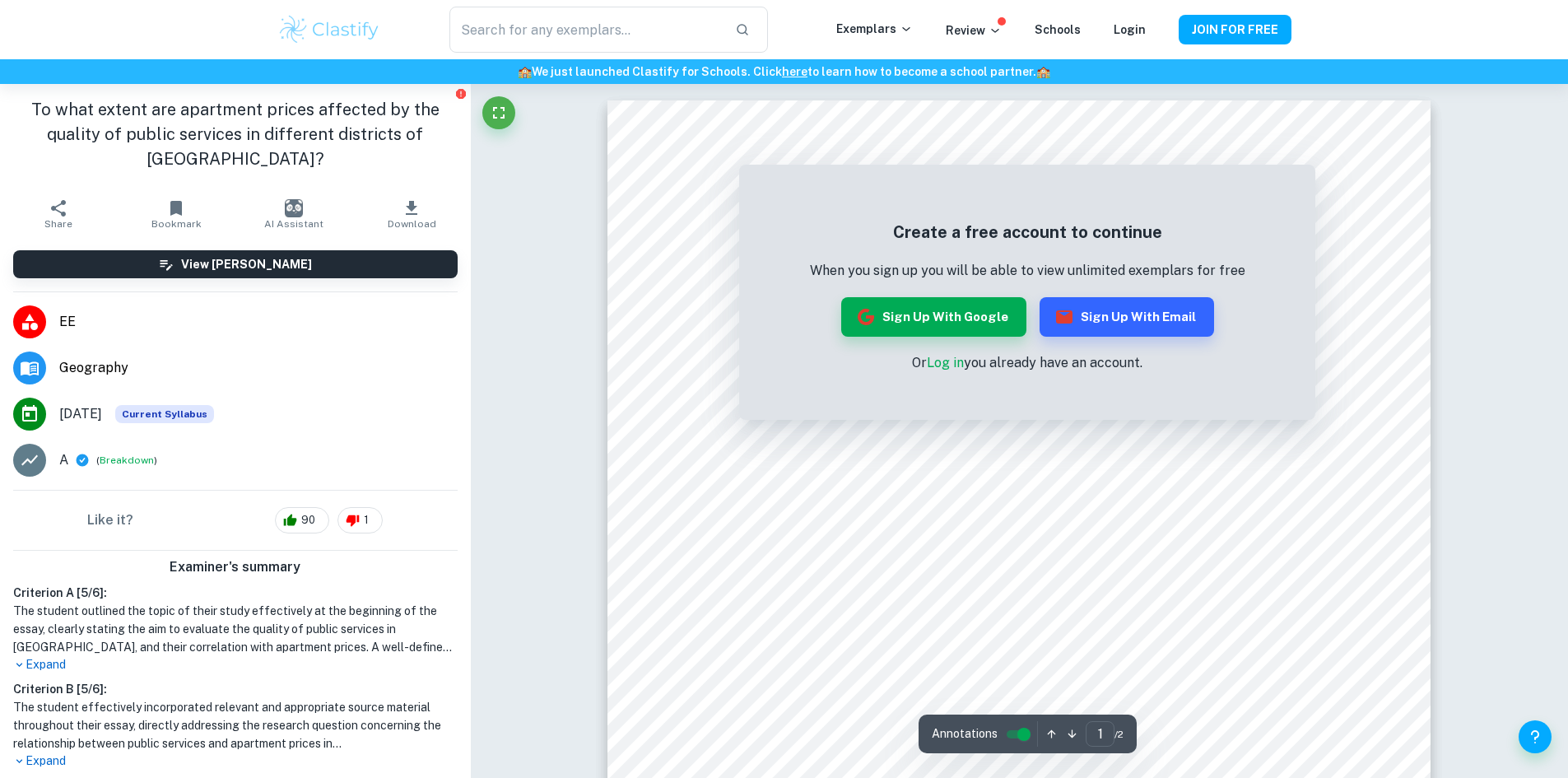
click at [935, 370] on link "Log in" at bounding box center [945, 362] width 37 height 16
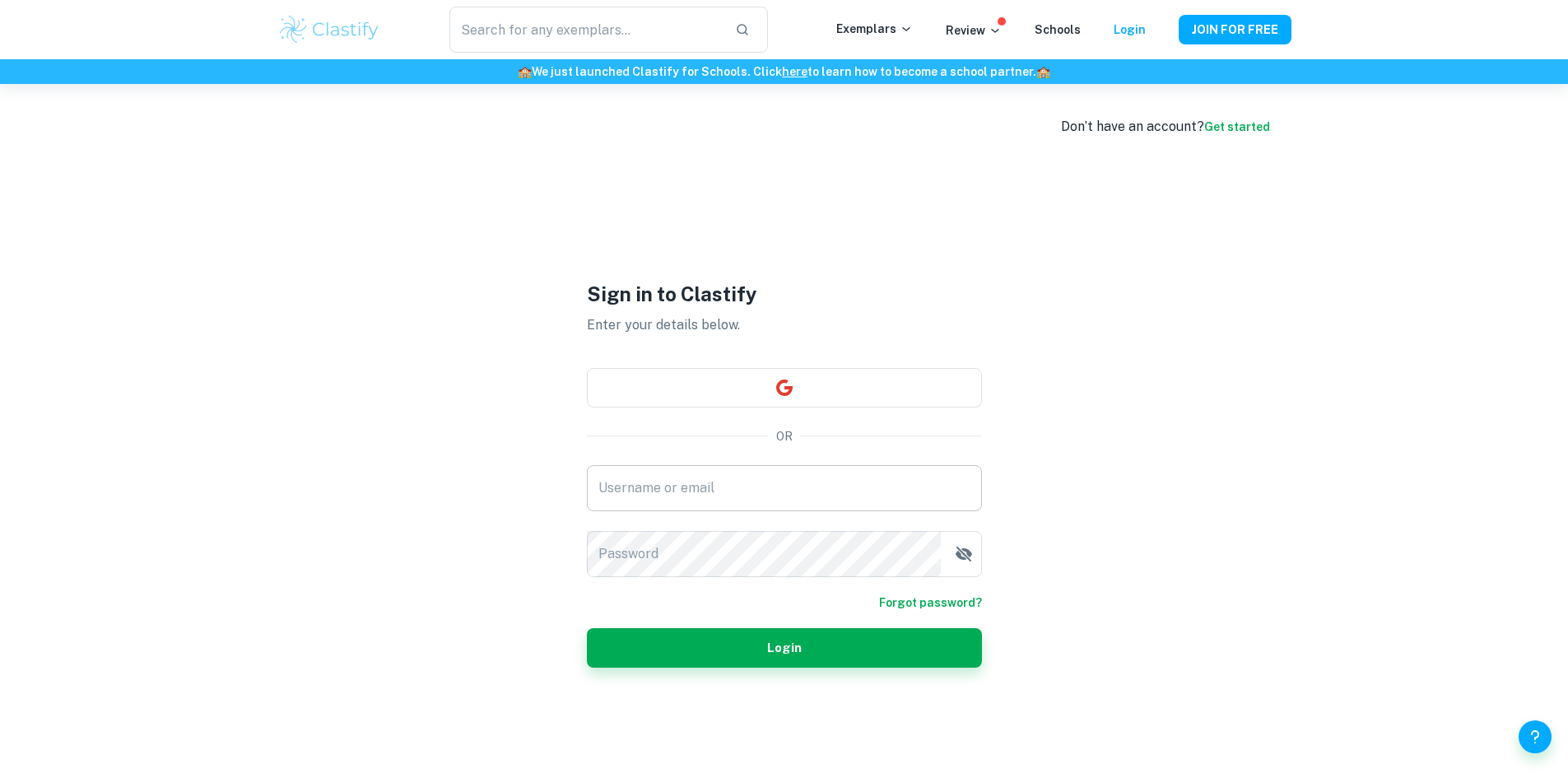
click at [712, 486] on input "Username or email" at bounding box center [784, 488] width 395 height 46
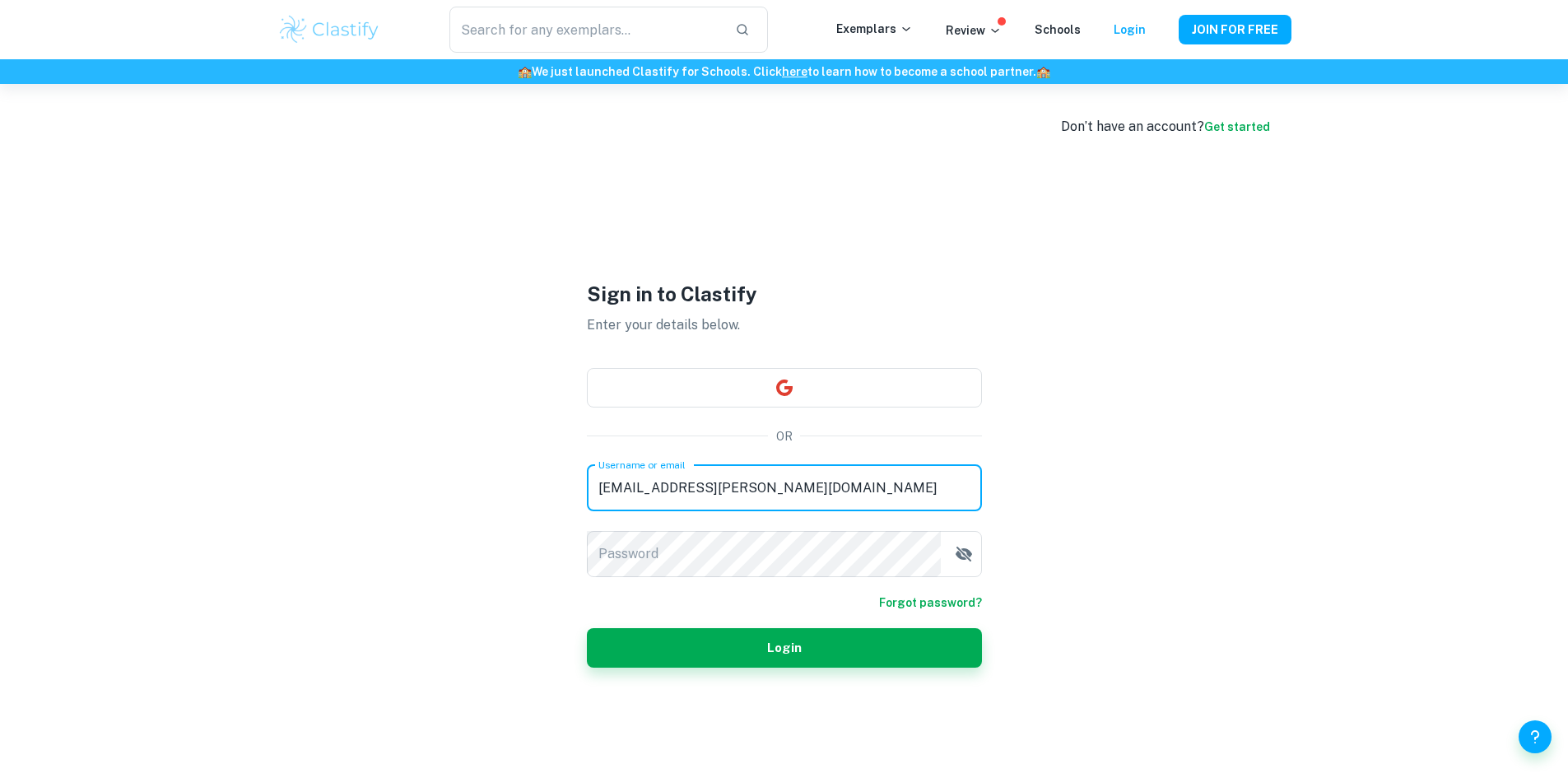
type input "137100@wolfert.nl"
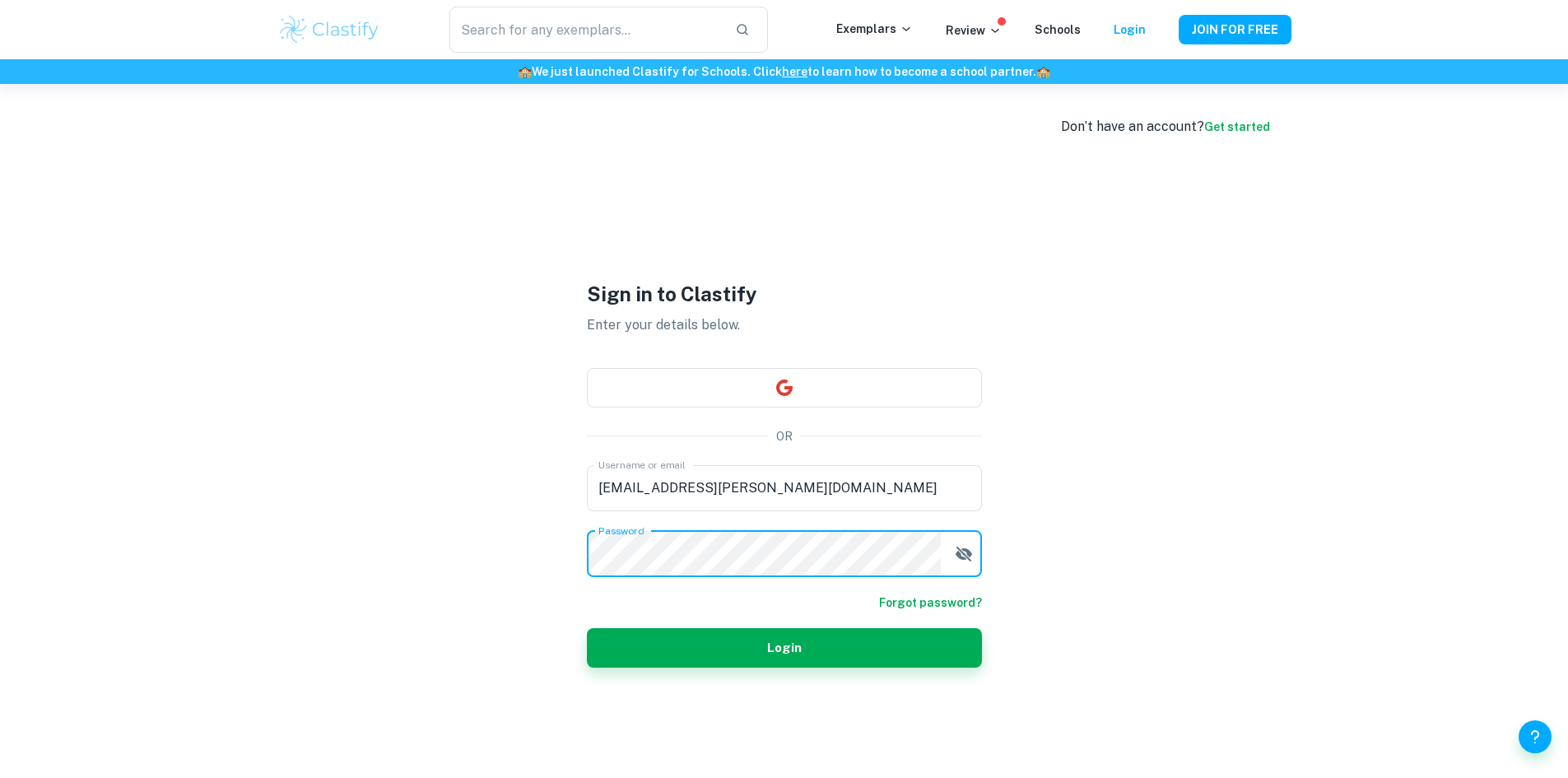
click at [587, 628] on button "Login" at bounding box center [784, 647] width 395 height 40
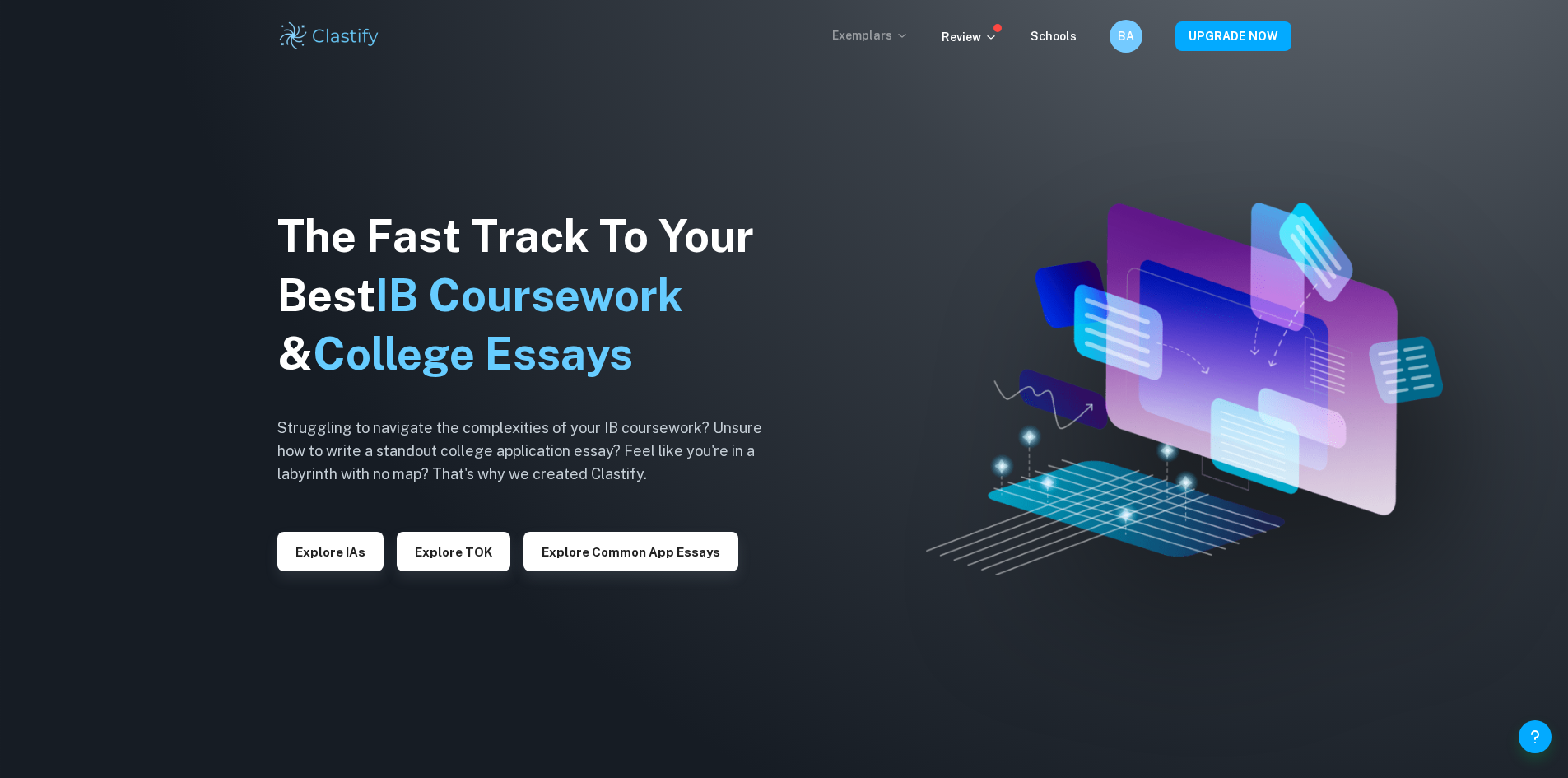
click at [865, 37] on p "Exemplars" at bounding box center [870, 35] width 77 height 18
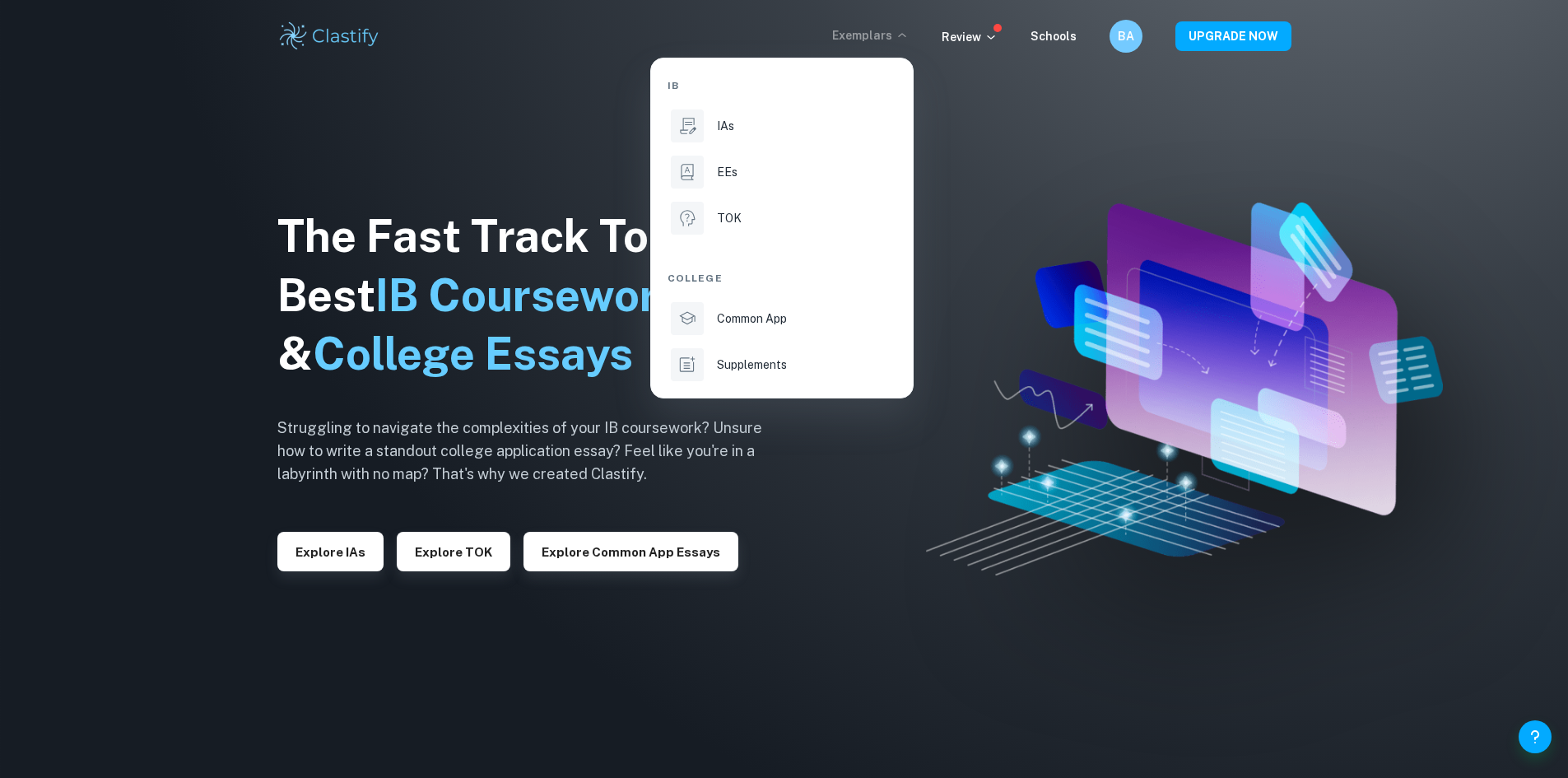
click at [746, 175] on div "EEs" at bounding box center [805, 171] width 176 height 18
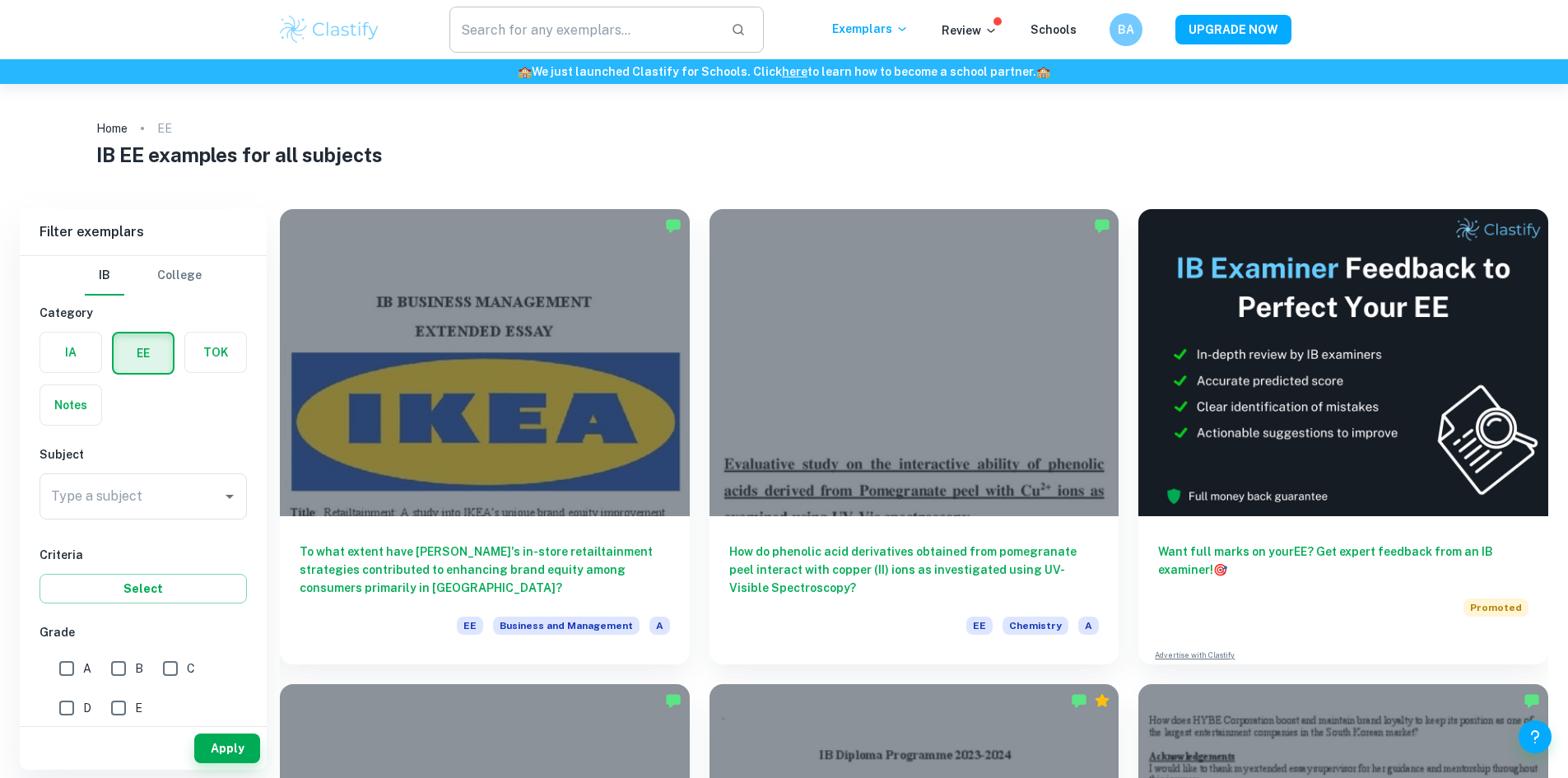
click at [520, 40] on input "text" at bounding box center [584, 30] width 269 height 46
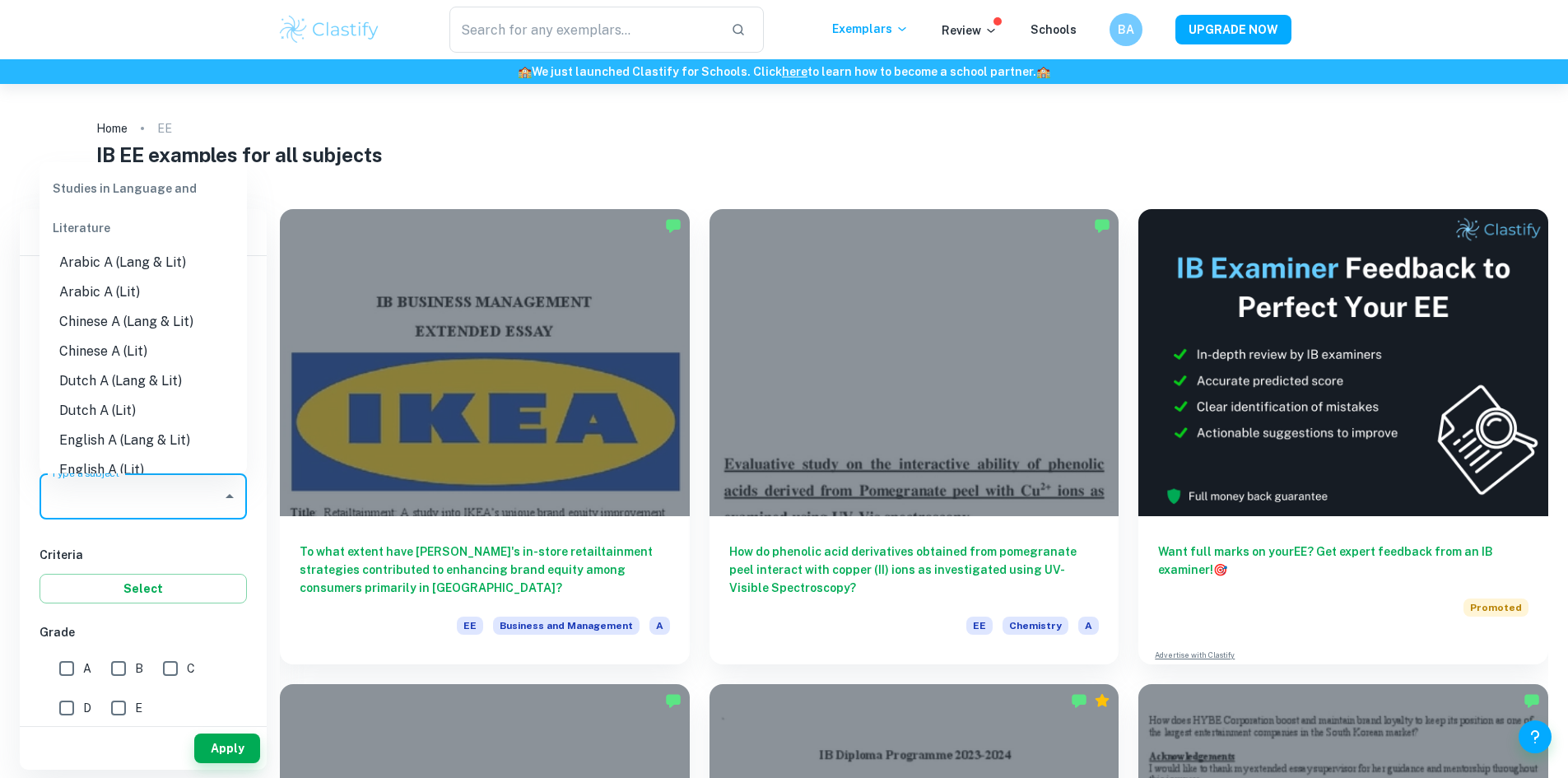
click at [117, 500] on input "Type a subject" at bounding box center [131, 496] width 168 height 31
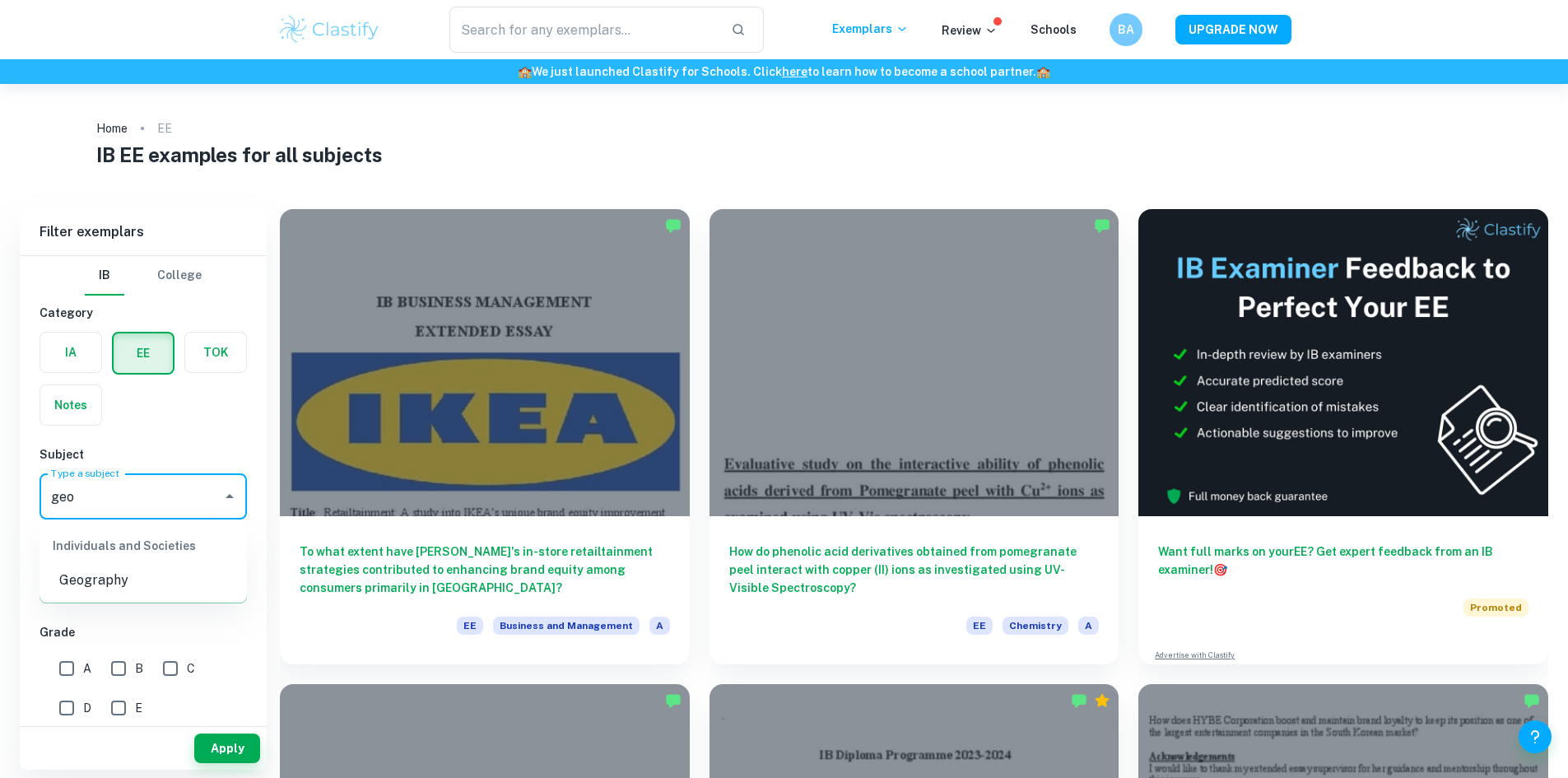
click at [66, 581] on li "Geography" at bounding box center [143, 580] width 208 height 30
type input "Geography"
click at [226, 746] on button "Apply" at bounding box center [227, 748] width 66 height 30
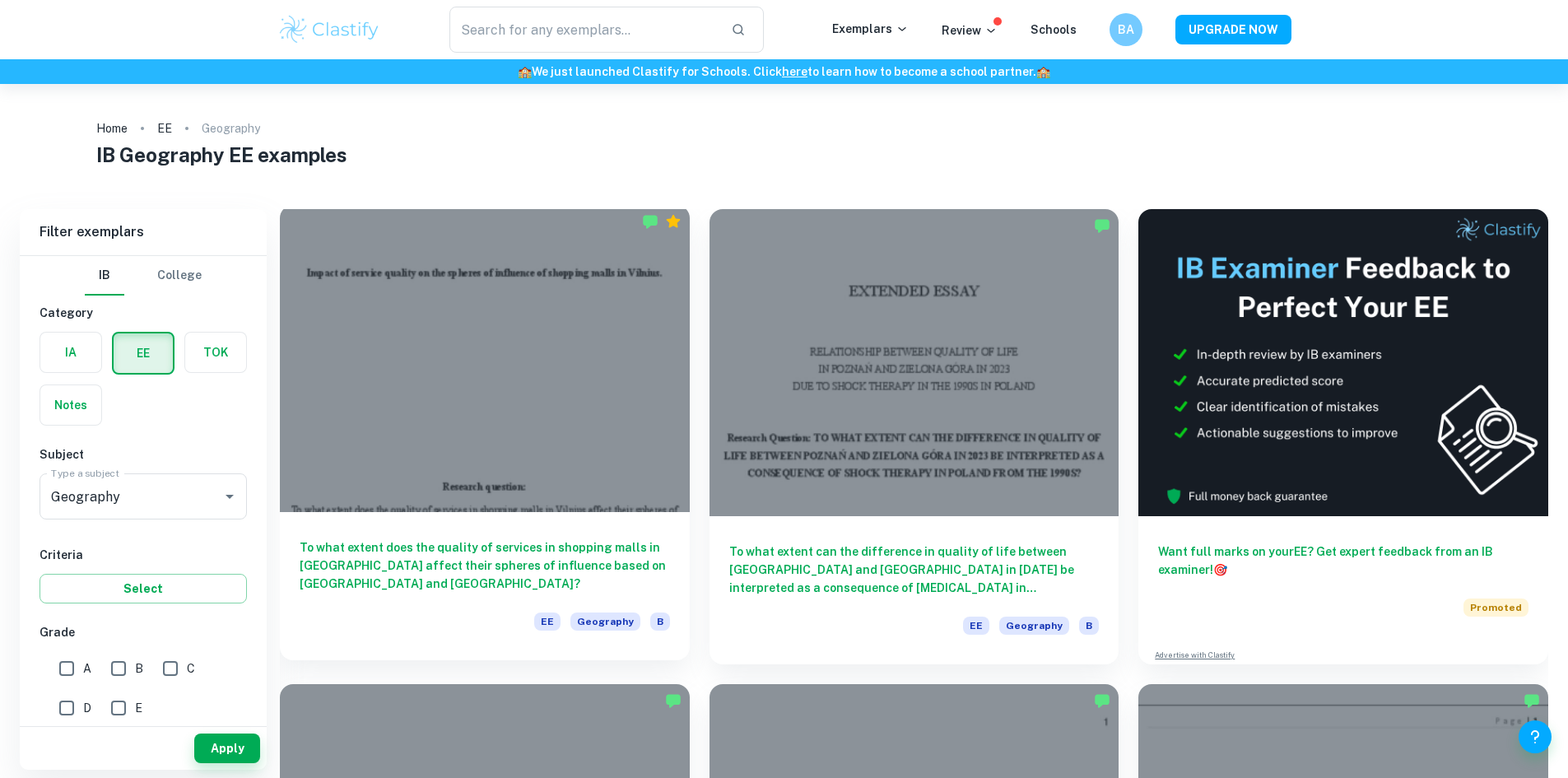
click at [469, 538] on h6 "To what extent does the quality of services in shopping malls in [GEOGRAPHIC_DA…" at bounding box center [484, 565] width 370 height 54
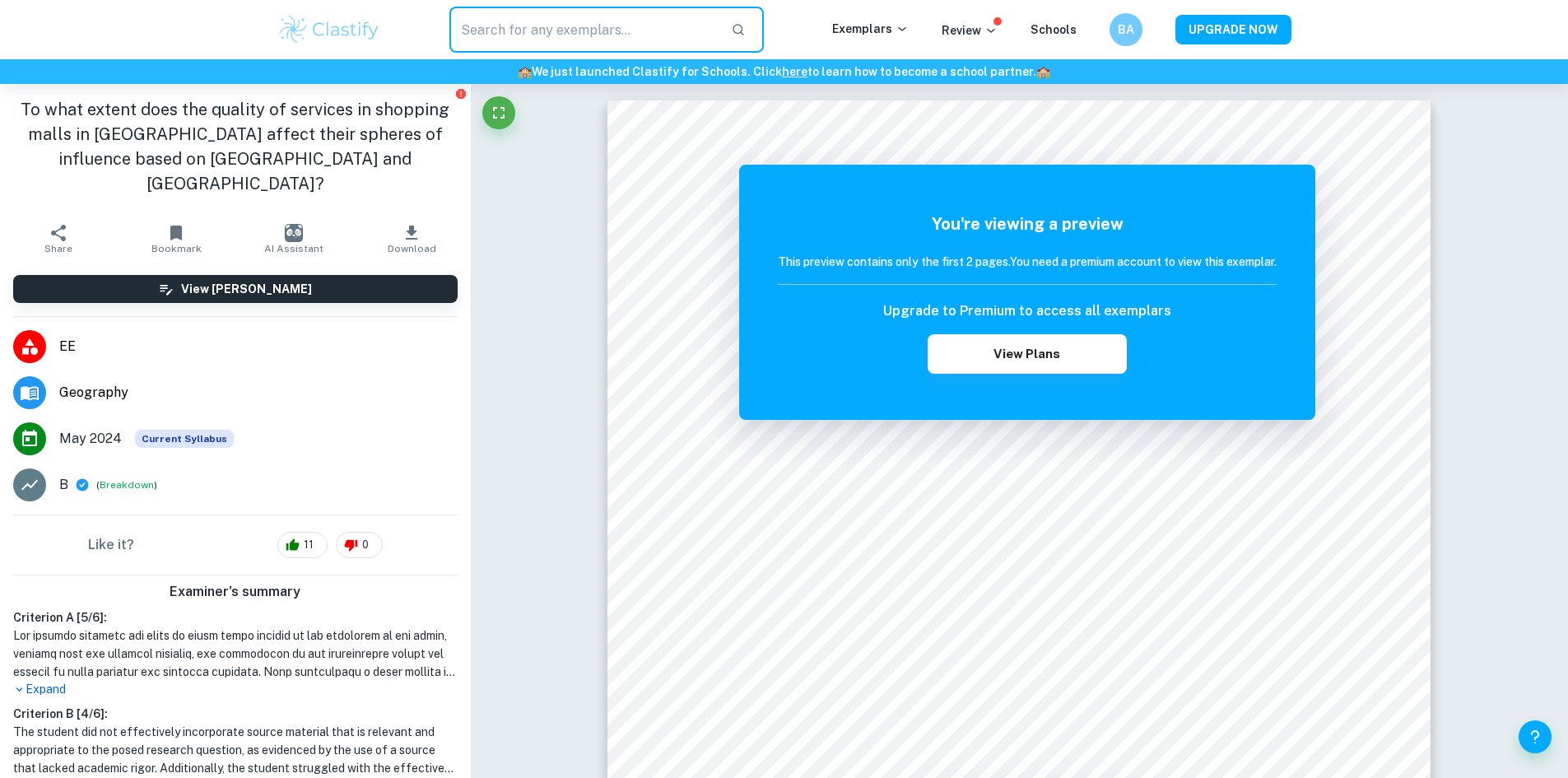
click at [568, 11] on input "text" at bounding box center [584, 30] width 269 height 46
type input "geography"
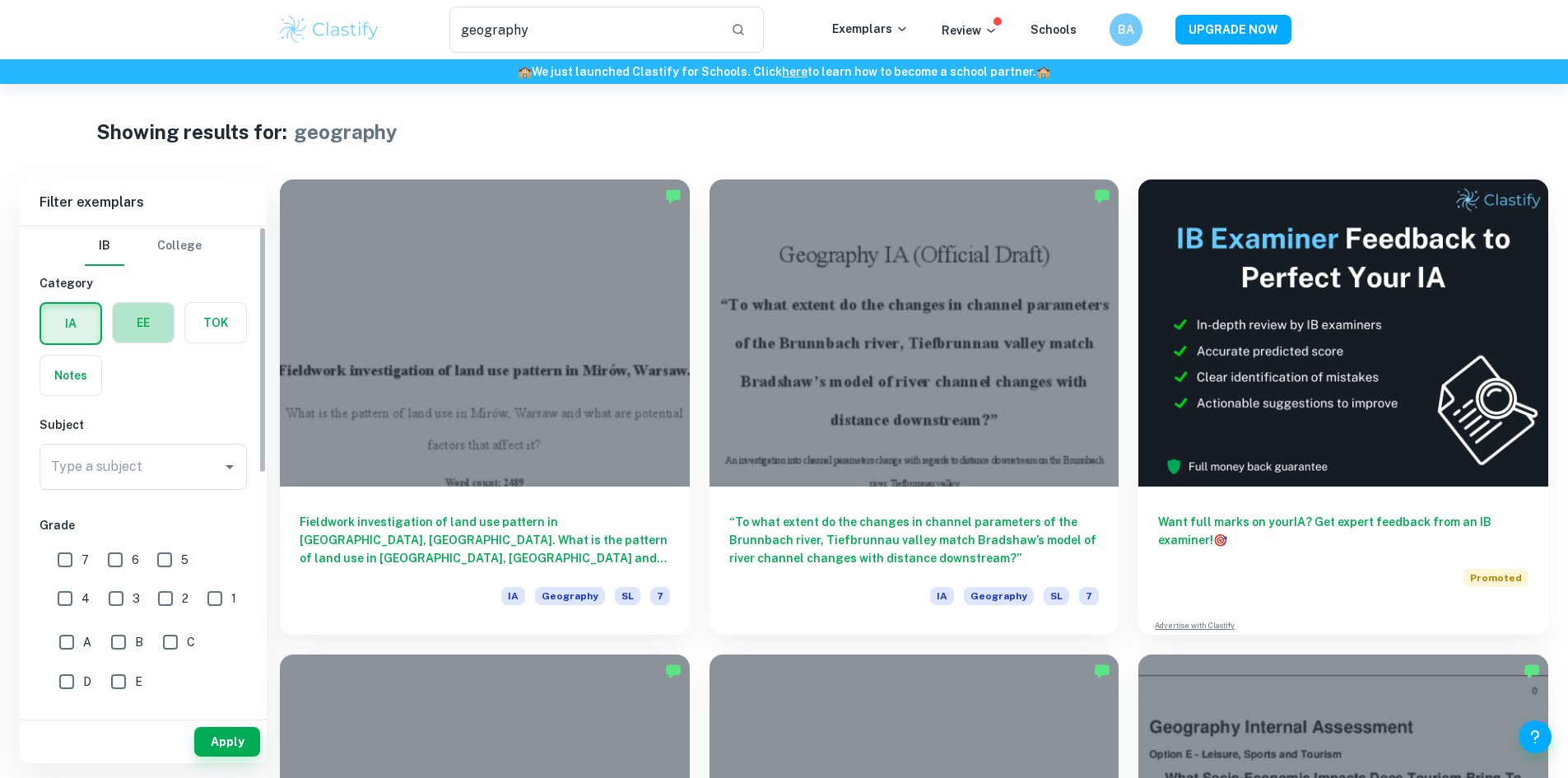
click at [151, 334] on label "button" at bounding box center [143, 322] width 61 height 40
click at [0, 0] on input "radio" at bounding box center [0, 0] width 0 height 0
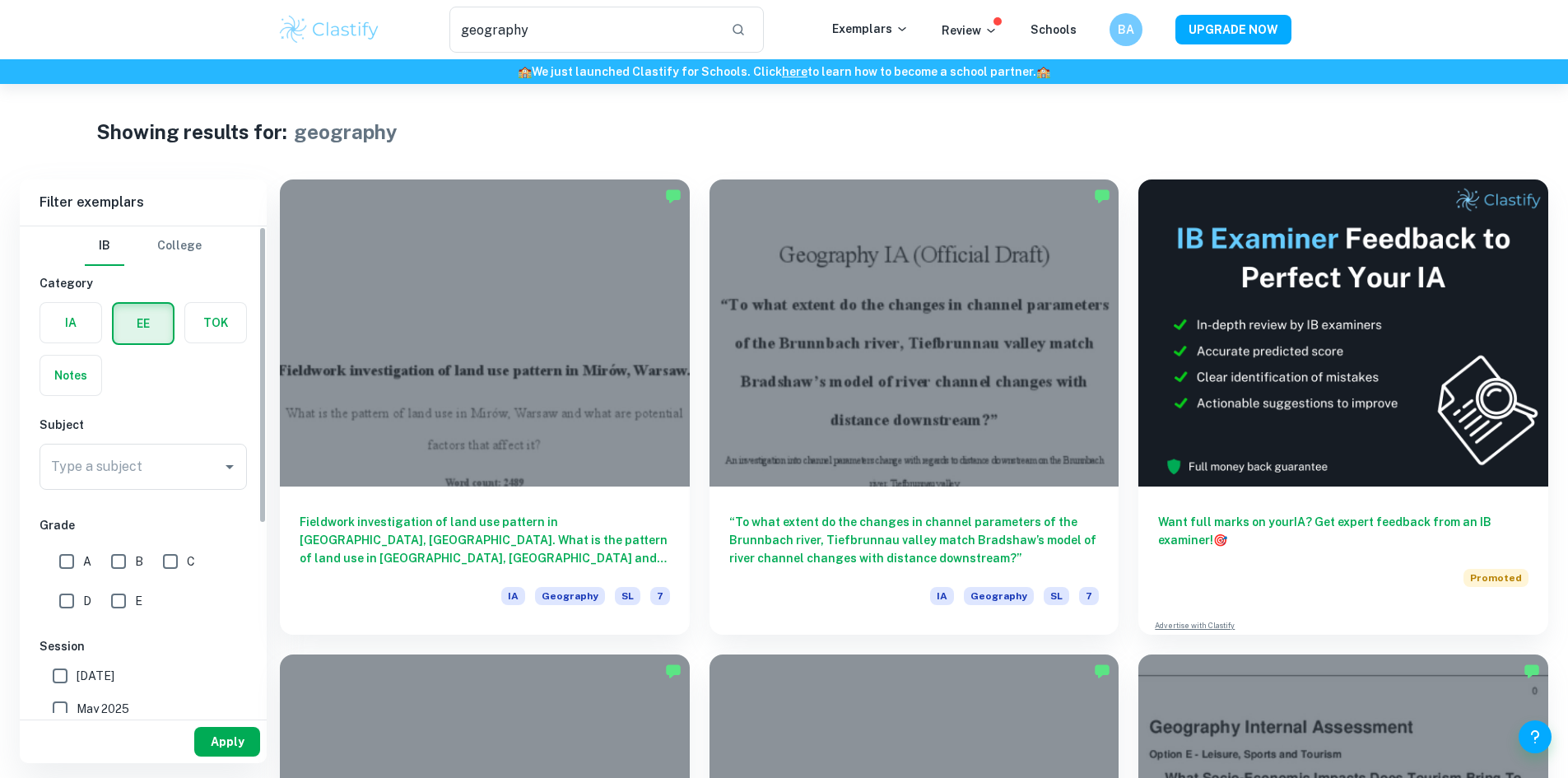
click at [227, 737] on button "Apply" at bounding box center [227, 741] width 66 height 30
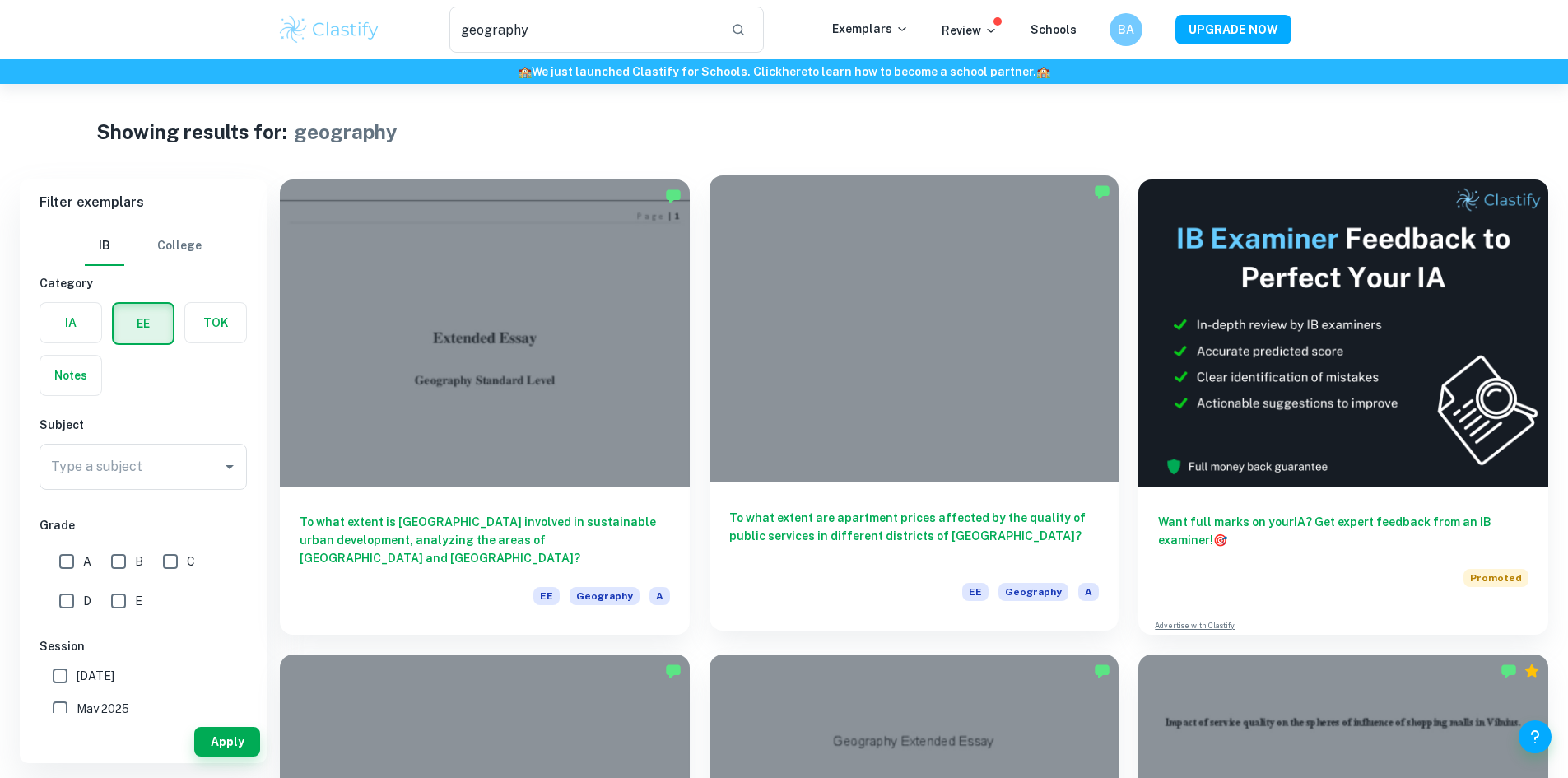
click at [762, 509] on h6 "To what extent are apartment prices affected by the quality of public services …" at bounding box center [914, 536] width 370 height 54
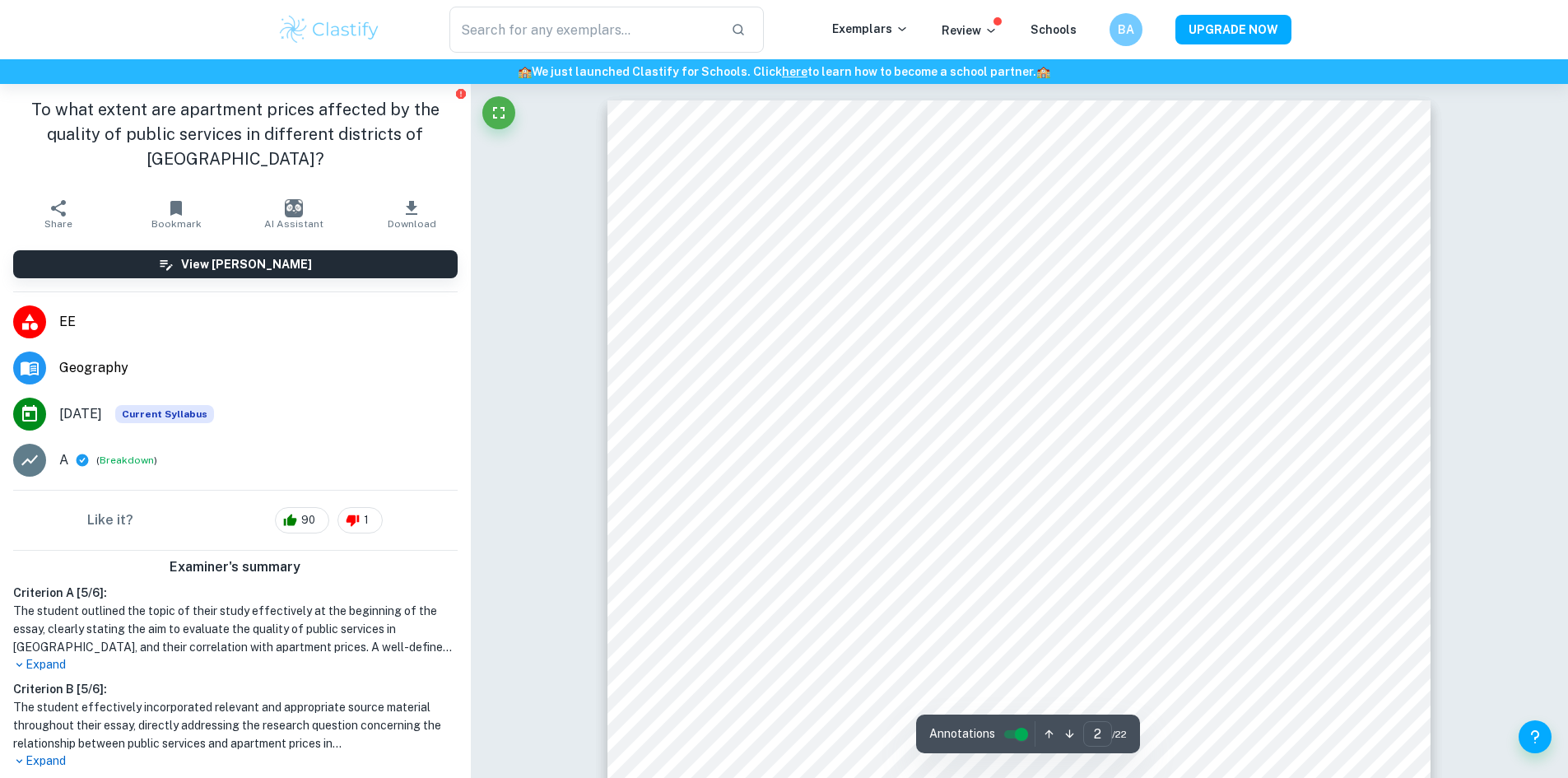
scroll to position [1449, 0]
type input "1"
type input "geography"
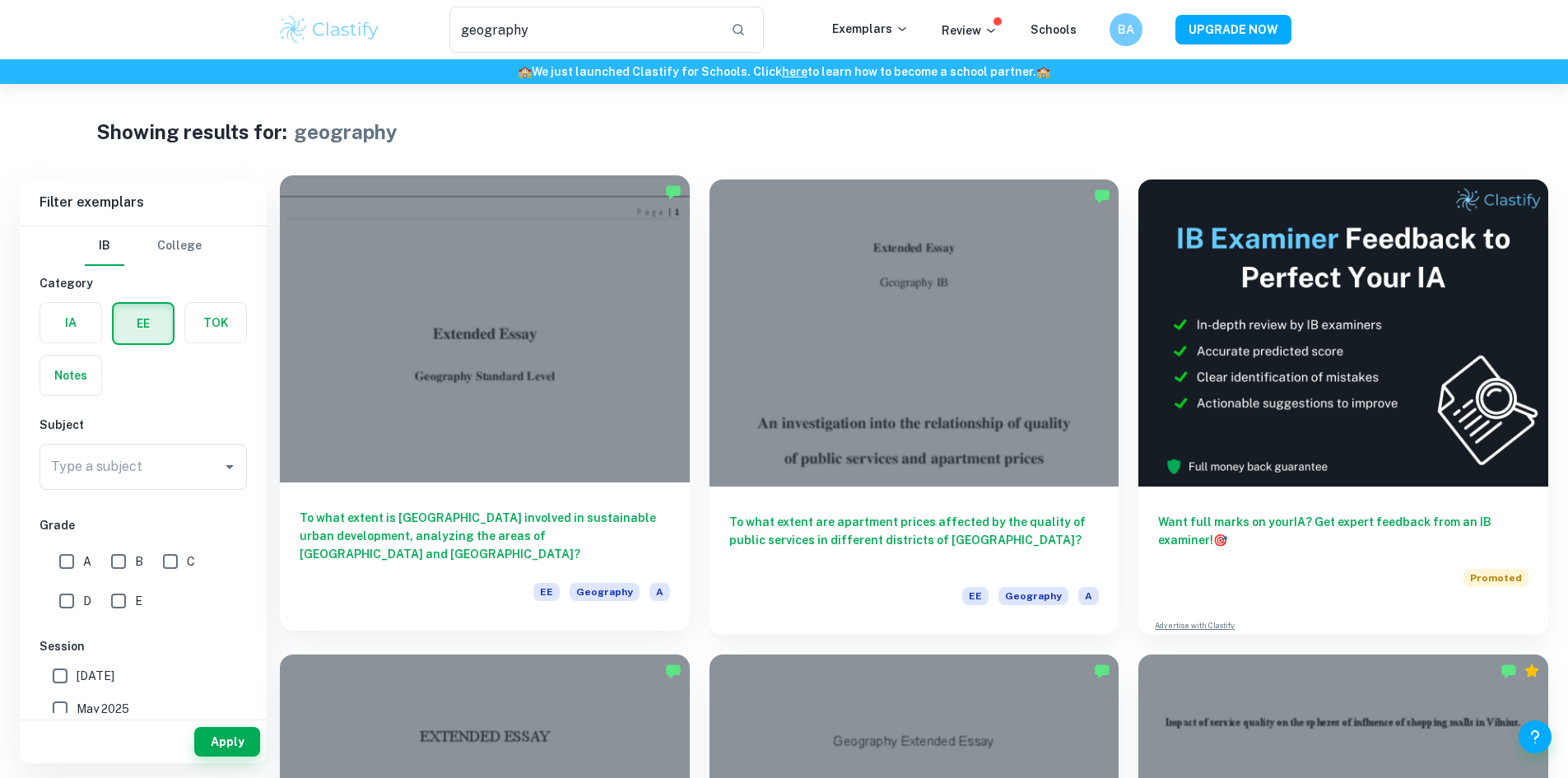
click at [430, 509] on h6 "To what extent is [GEOGRAPHIC_DATA] involved in sustainable urban development, …" at bounding box center [484, 536] width 370 height 54
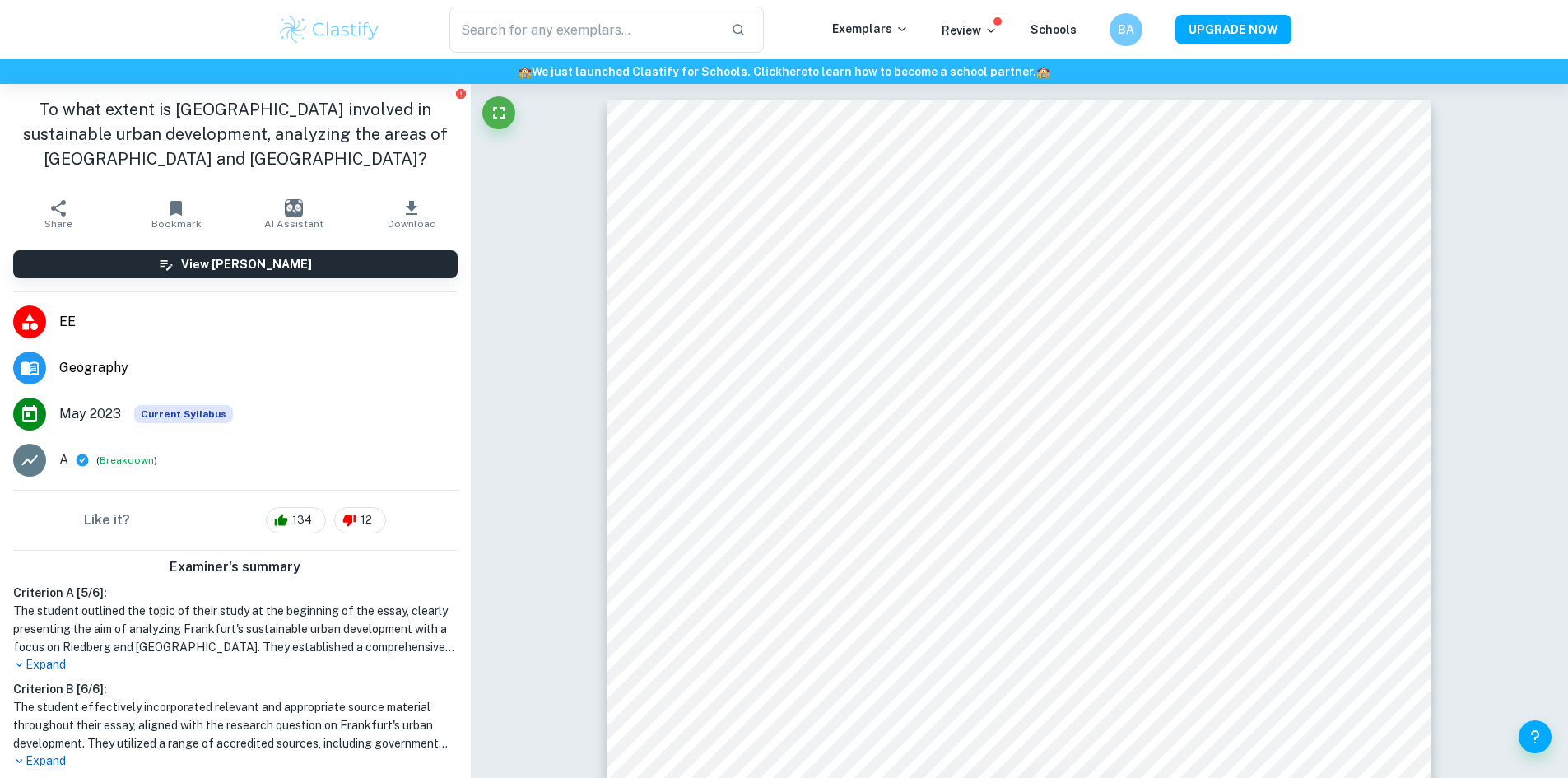
type input "geography"
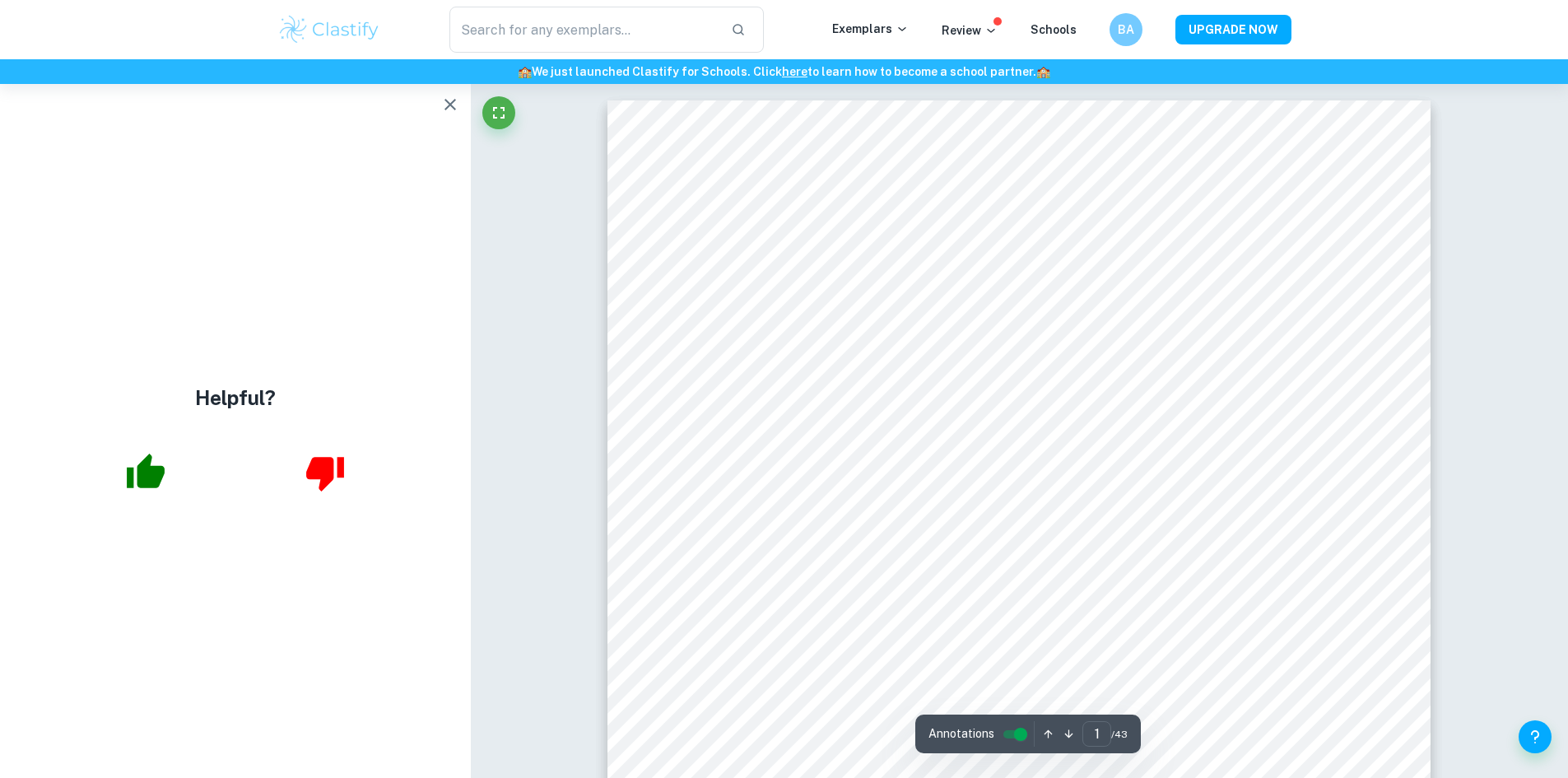
type input "geography"
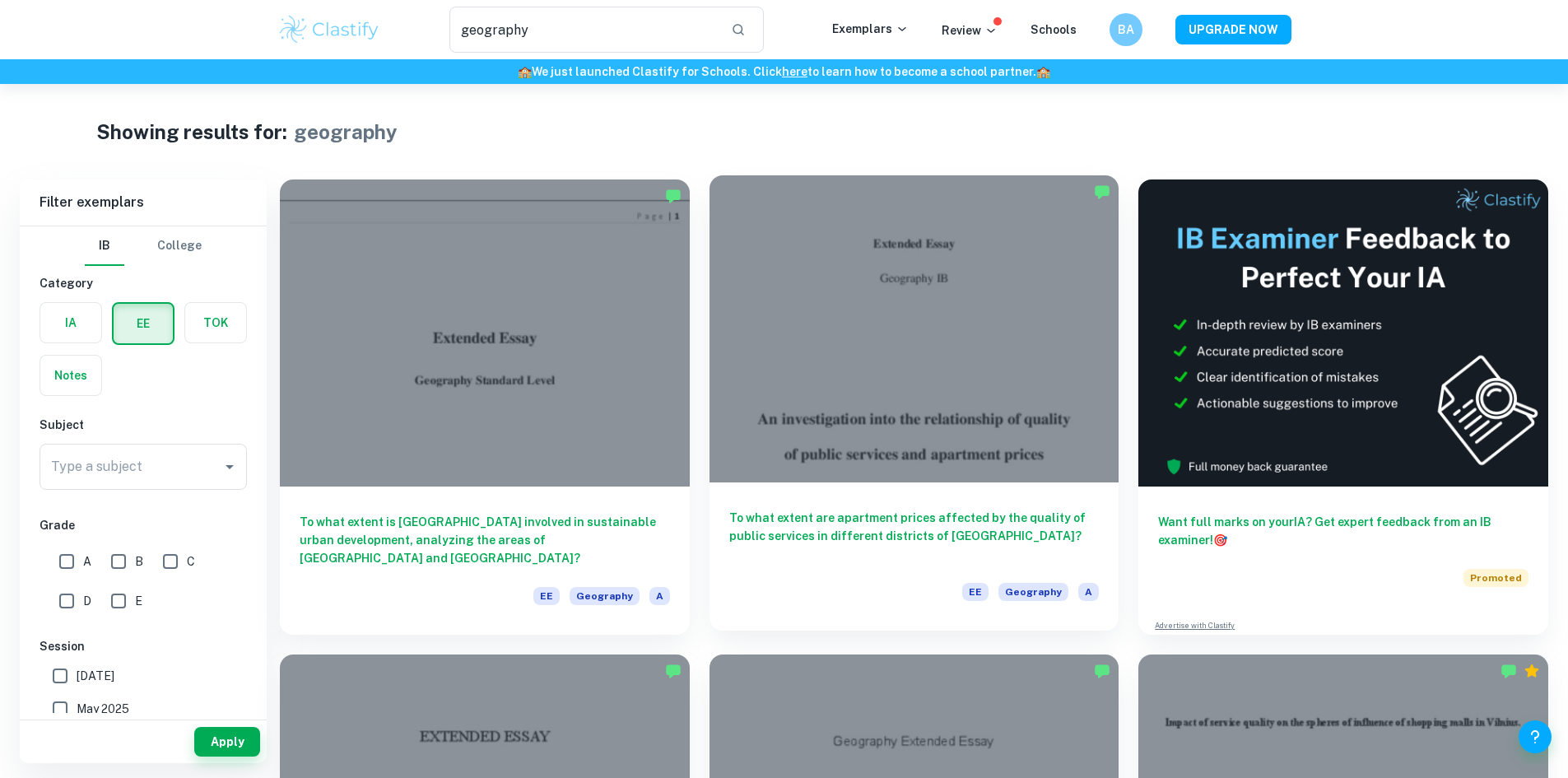
click at [729, 509] on h6 "To what extent are apartment prices affected by the quality of public services …" at bounding box center [914, 536] width 370 height 54
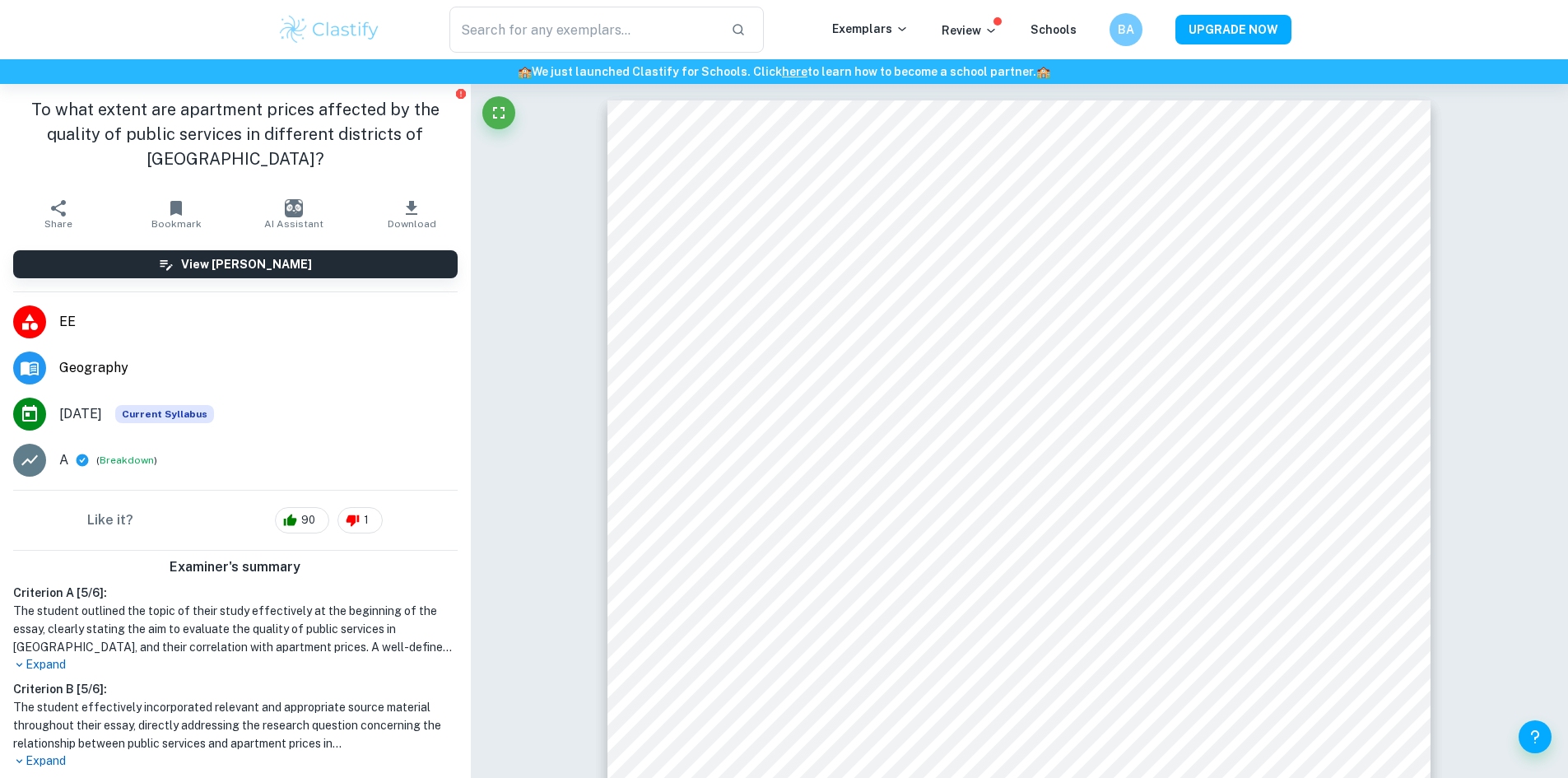
type input "geography"
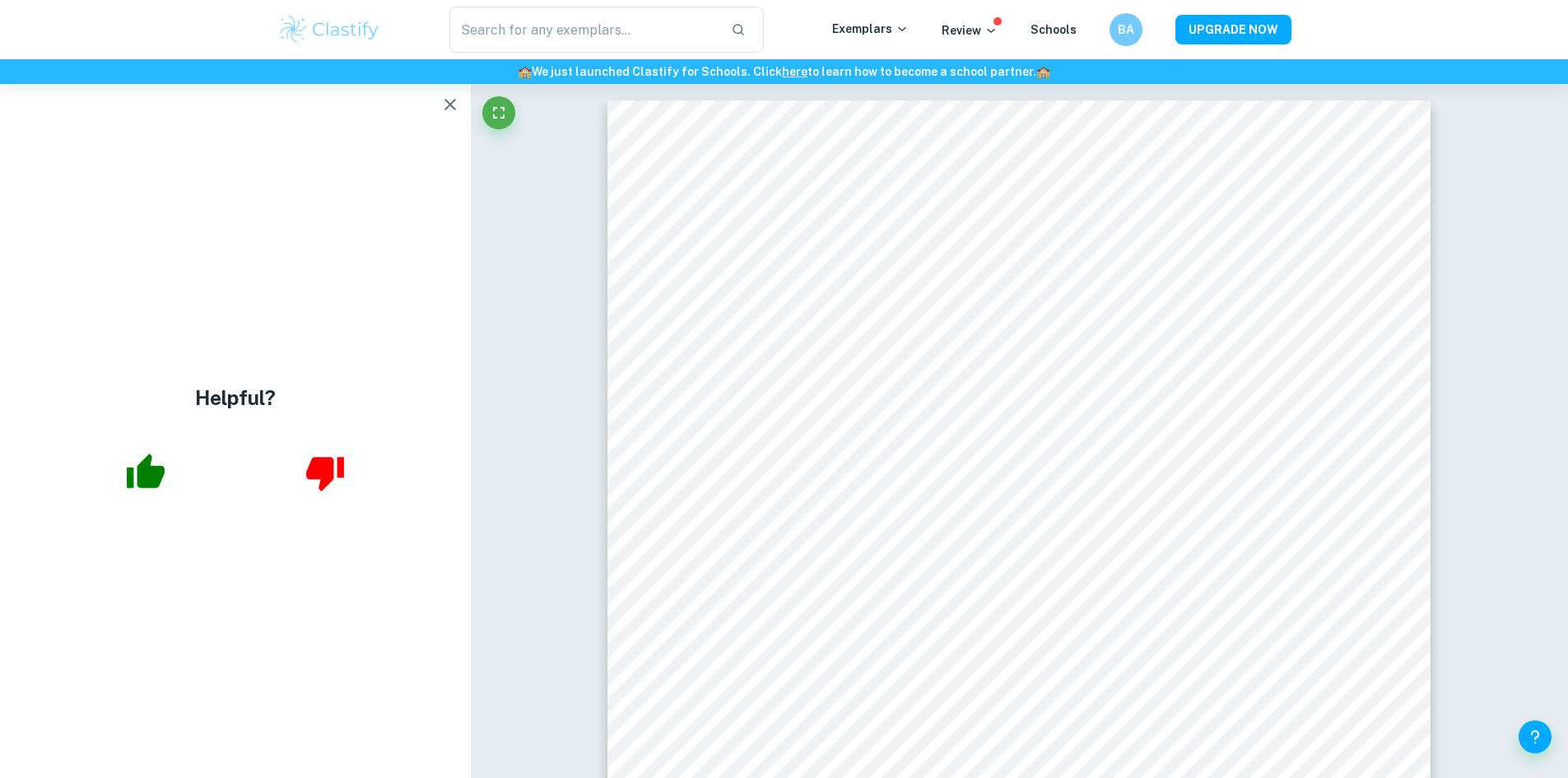
type input "geography"
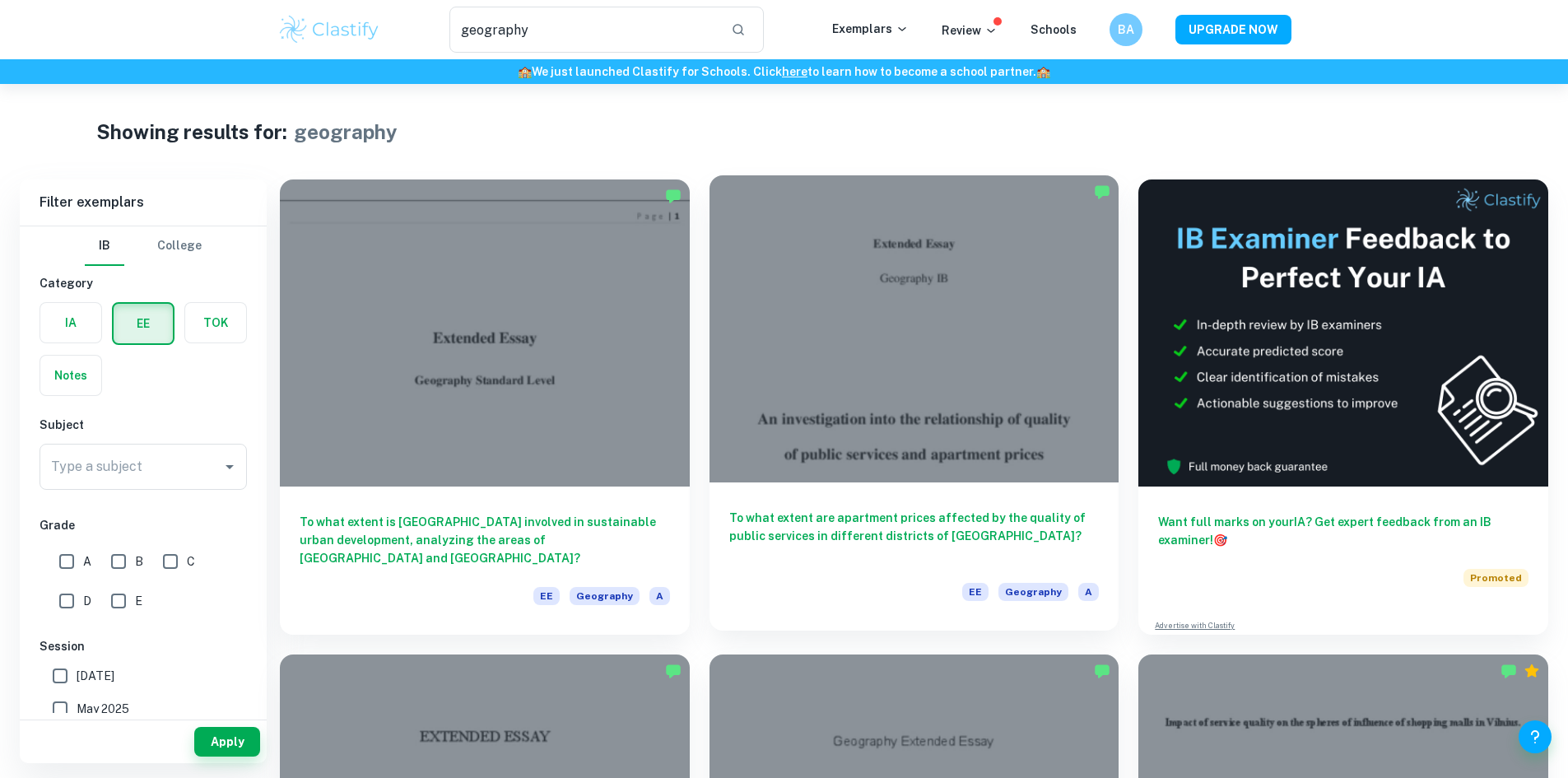
click at [760, 483] on div "To what extent are apartment prices affected by the quality of public services …" at bounding box center [915, 557] width 410 height 149
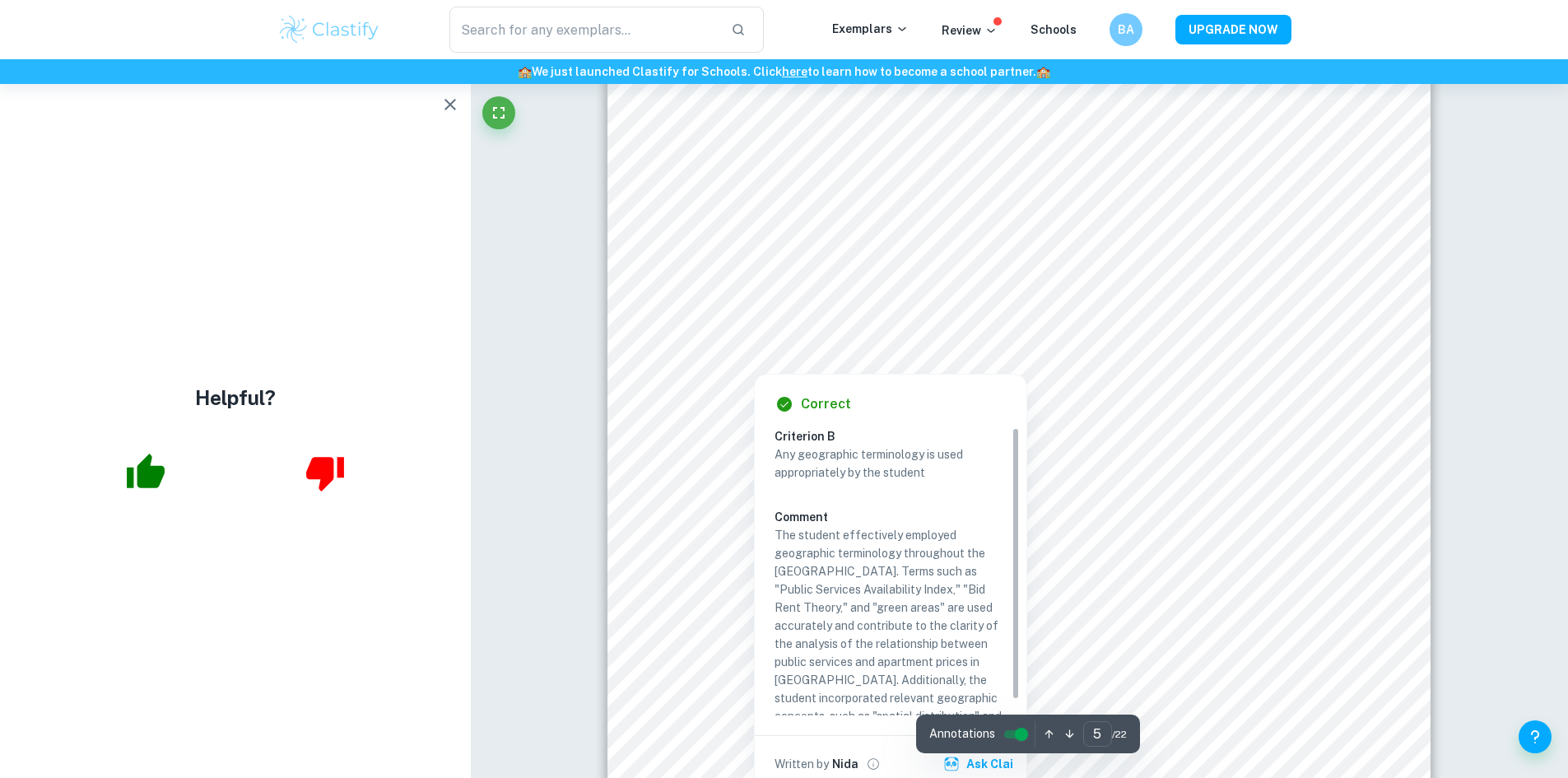
scroll to position [5268, 0]
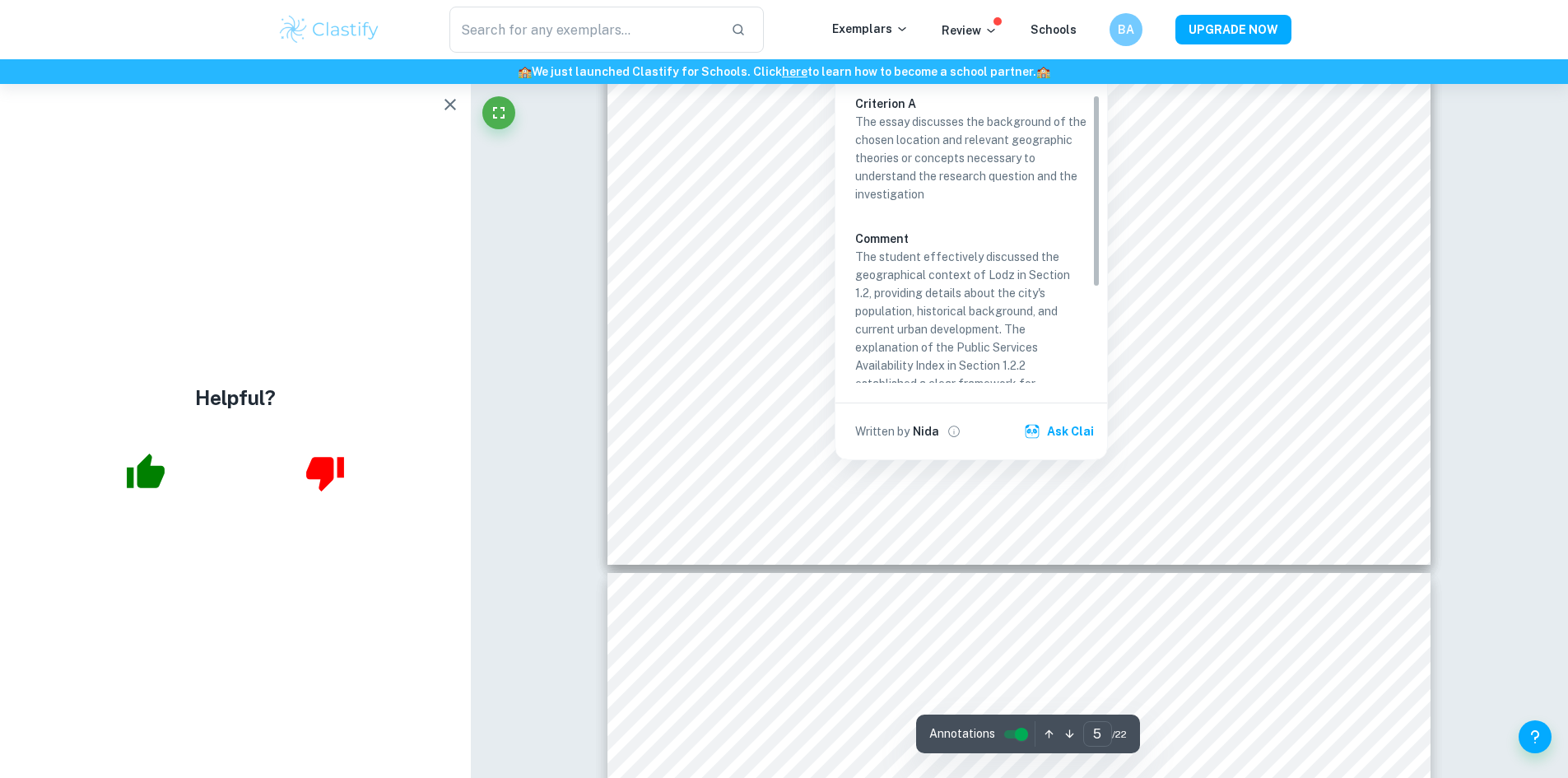
type input "6"
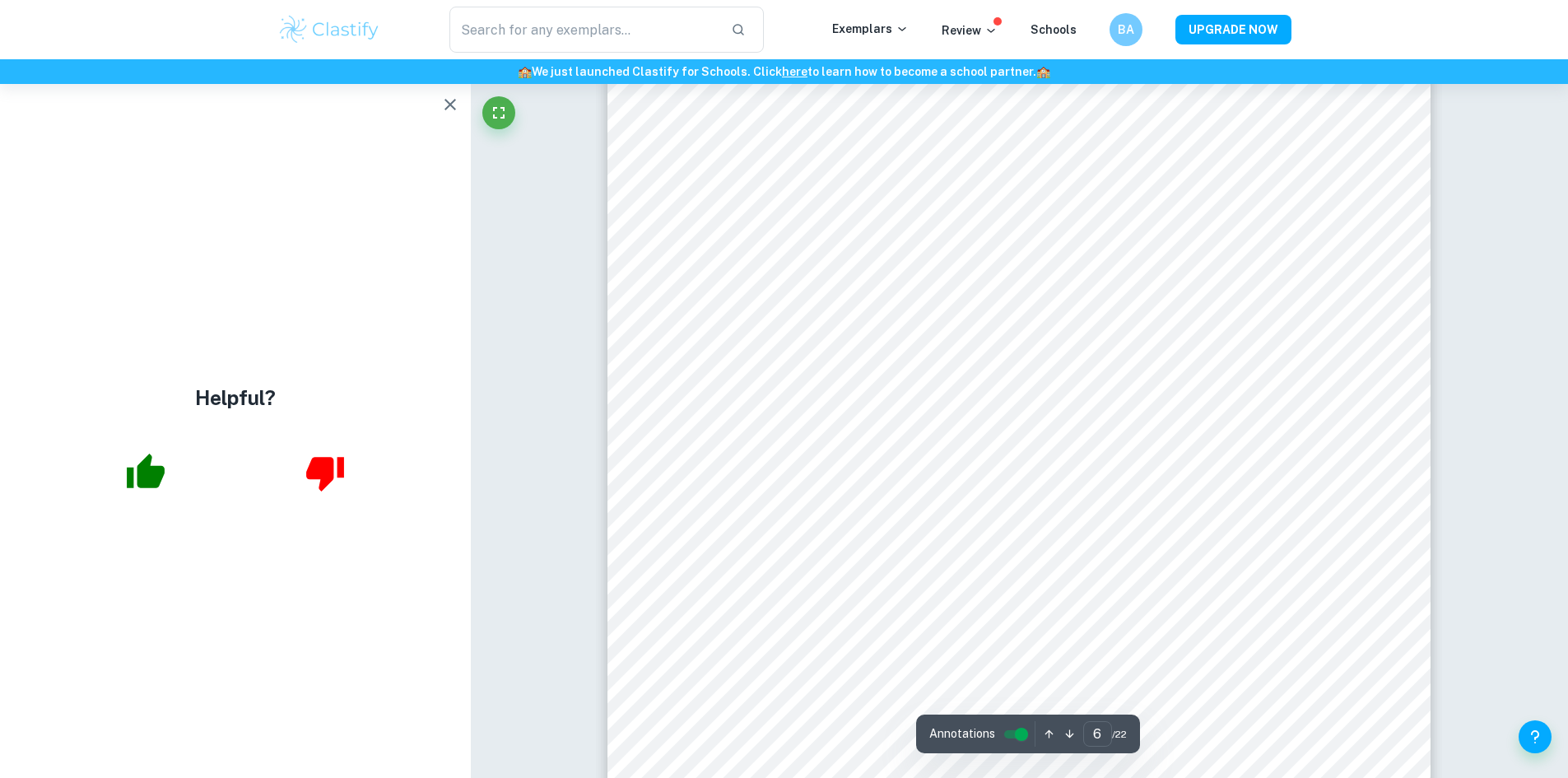
scroll to position [6255, 0]
